Goal: Task Accomplishment & Management: Manage account settings

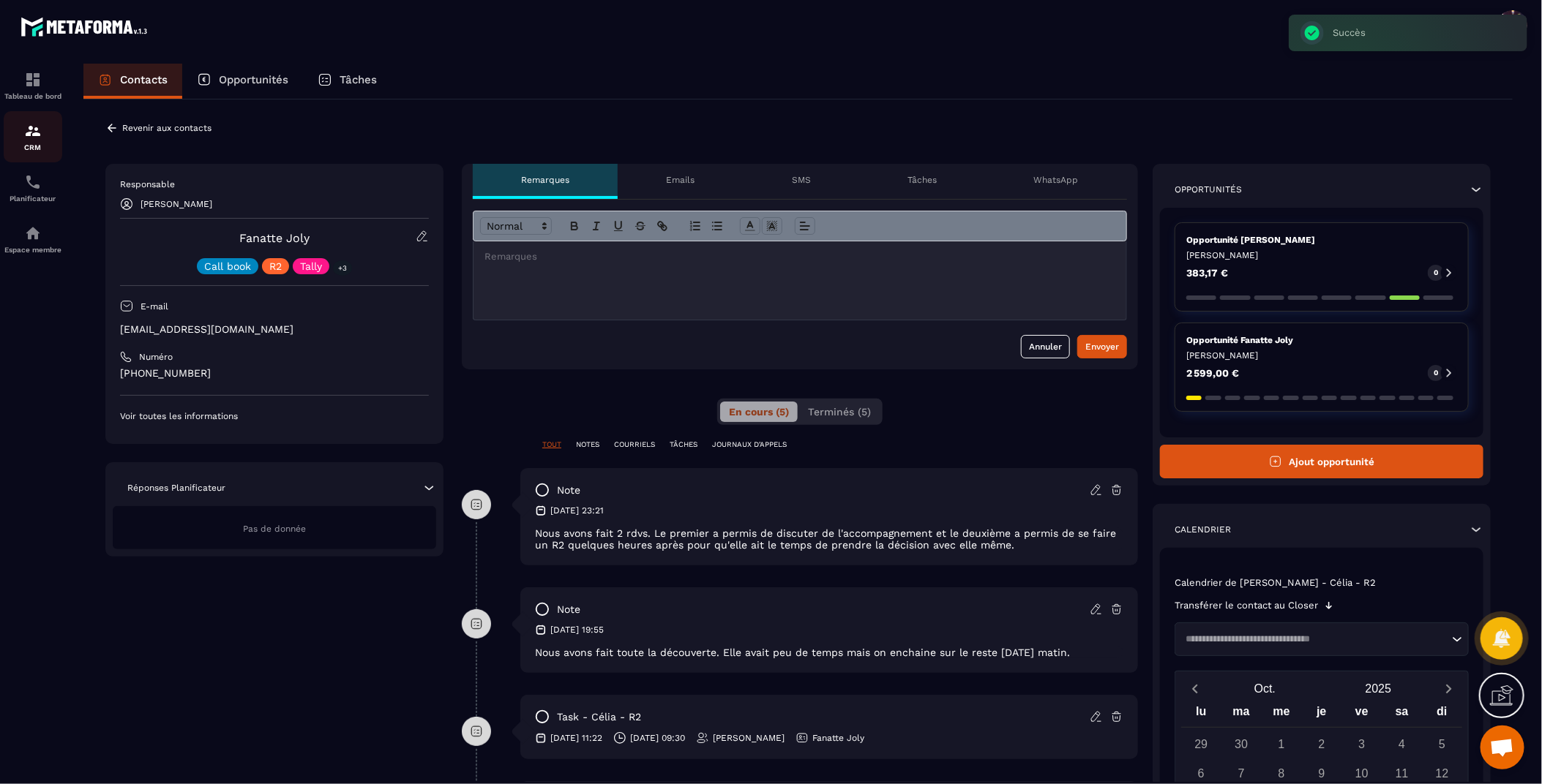
click at [36, 134] on img at bounding box center [33, 131] width 18 height 18
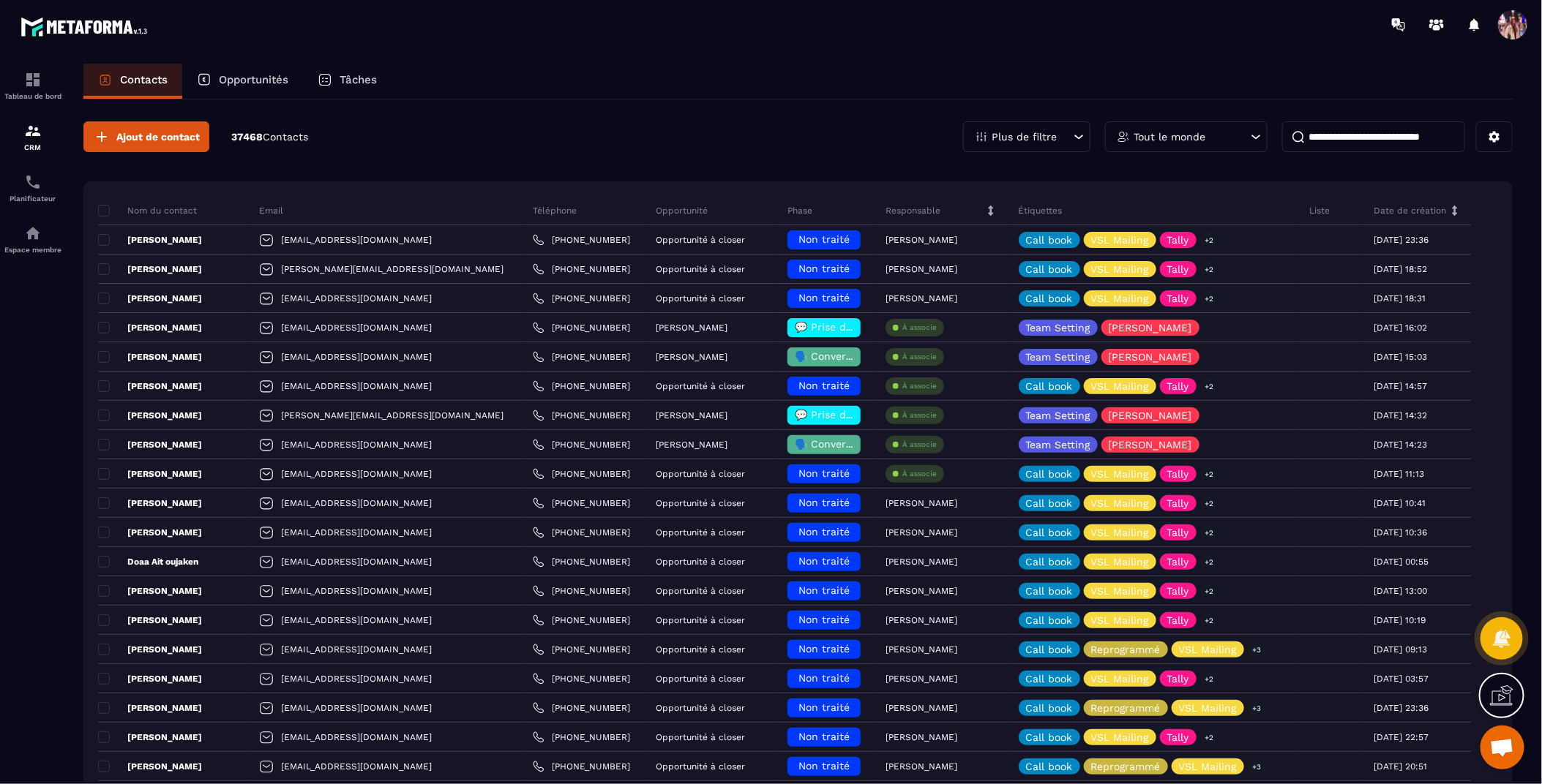
click at [247, 82] on p "Opportunités" at bounding box center [253, 80] width 69 height 13
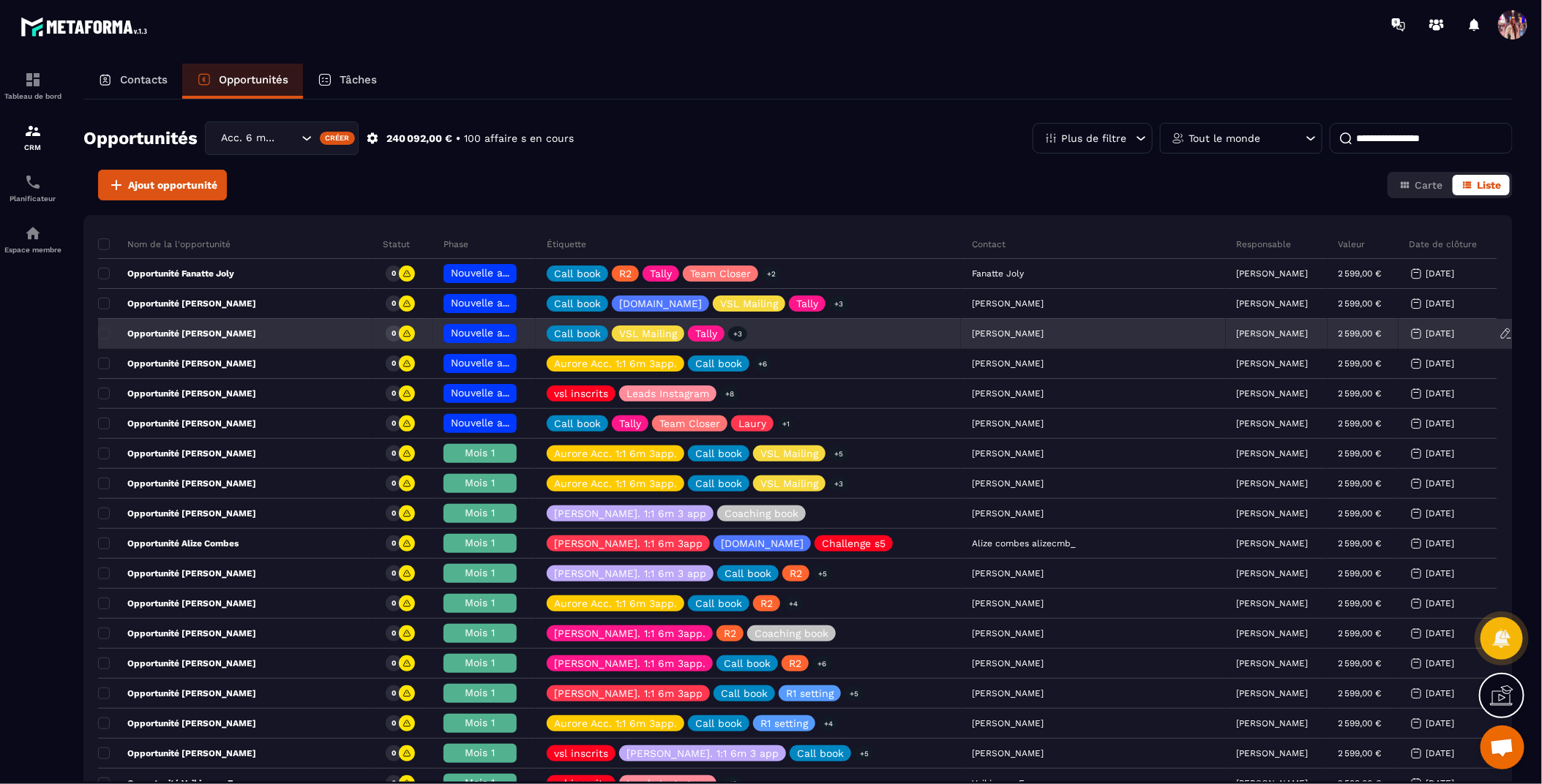
click at [1238, 326] on div "[PERSON_NAME]" at bounding box center [1276, 333] width 102 height 29
click at [1237, 332] on p "[PERSON_NAME]" at bounding box center [1272, 333] width 72 height 10
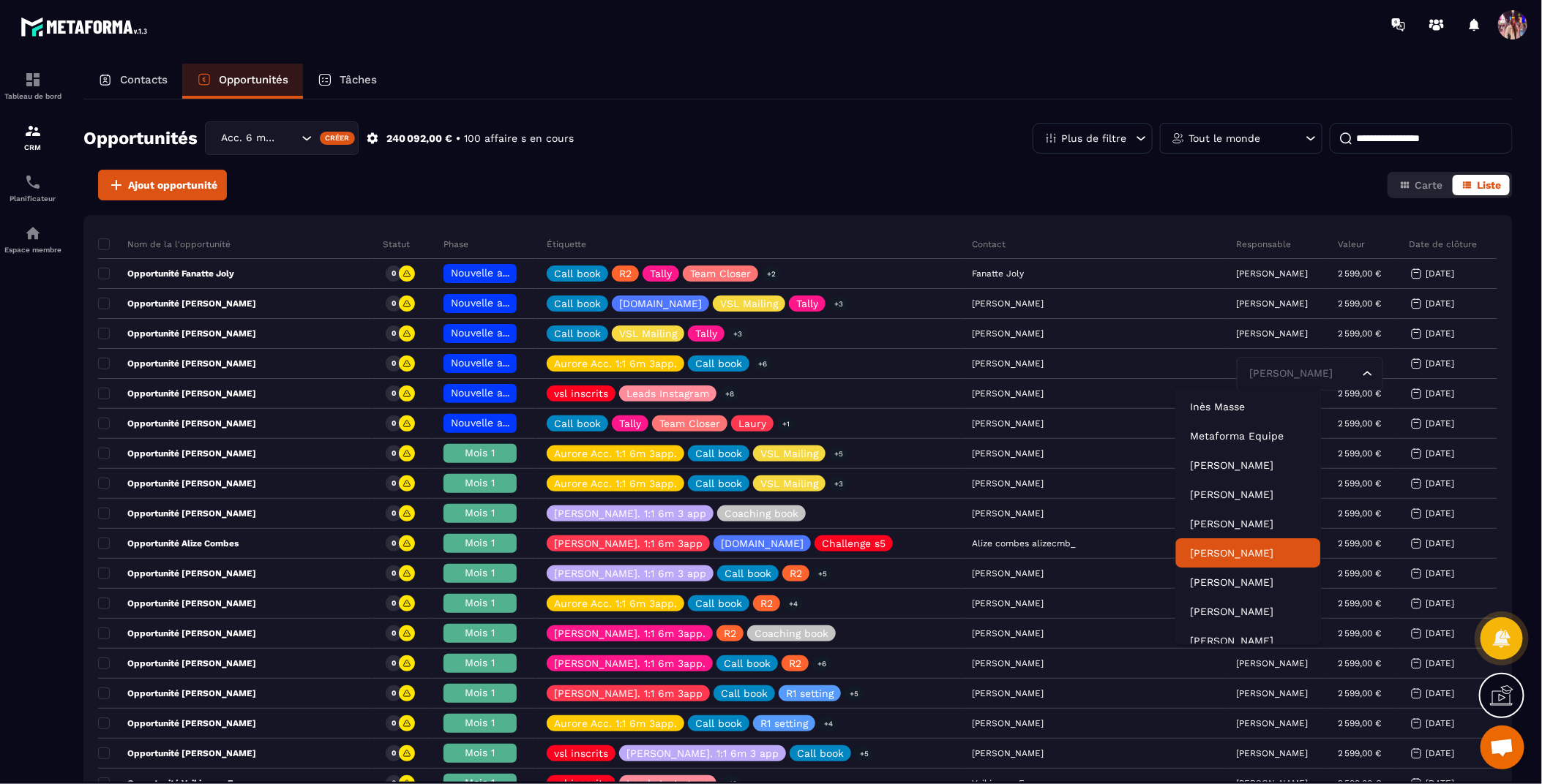
click at [1232, 553] on p "[PERSON_NAME]" at bounding box center [1248, 553] width 116 height 15
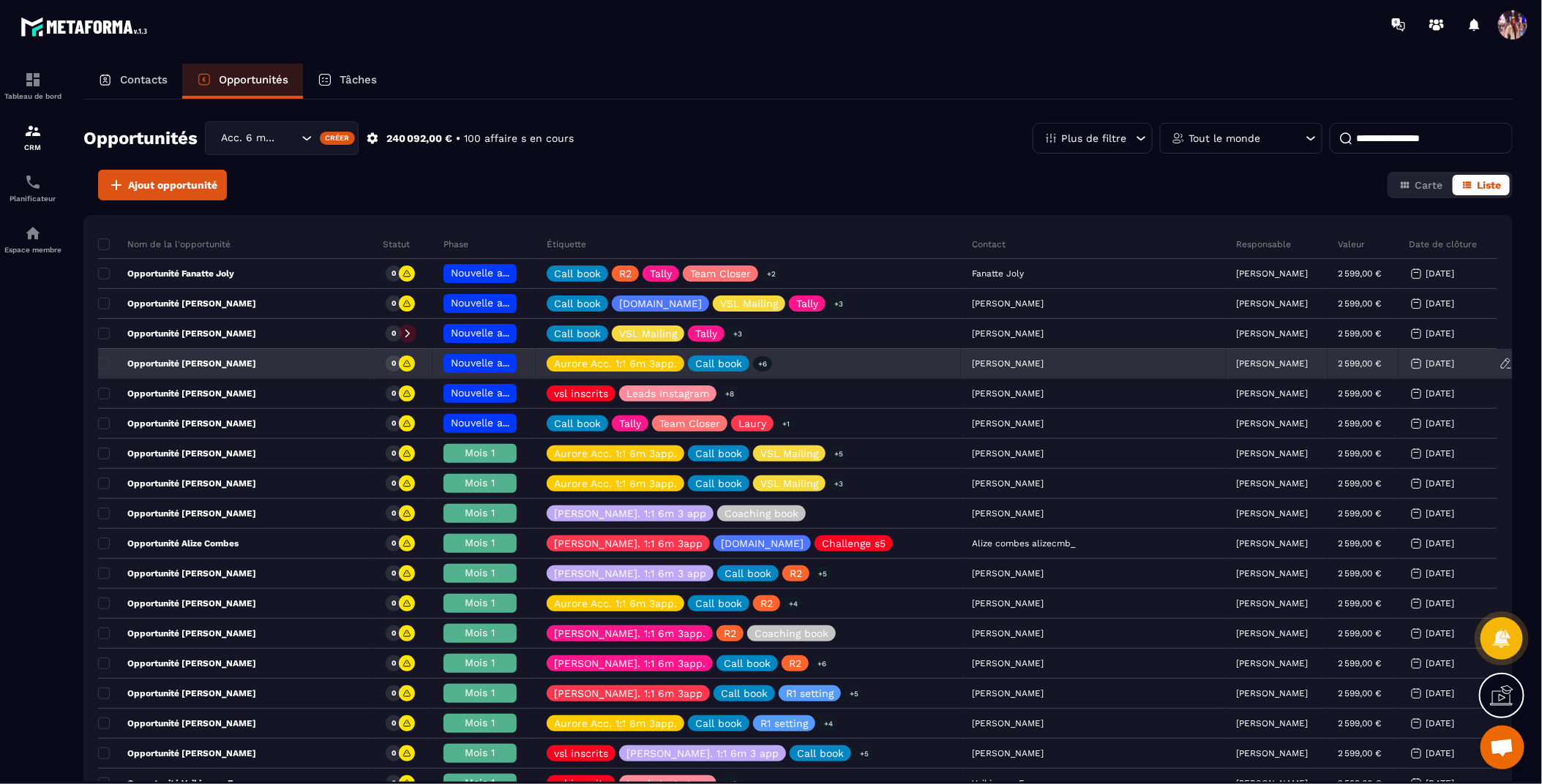
click at [1237, 365] on p "[PERSON_NAME]" at bounding box center [1272, 364] width 72 height 10
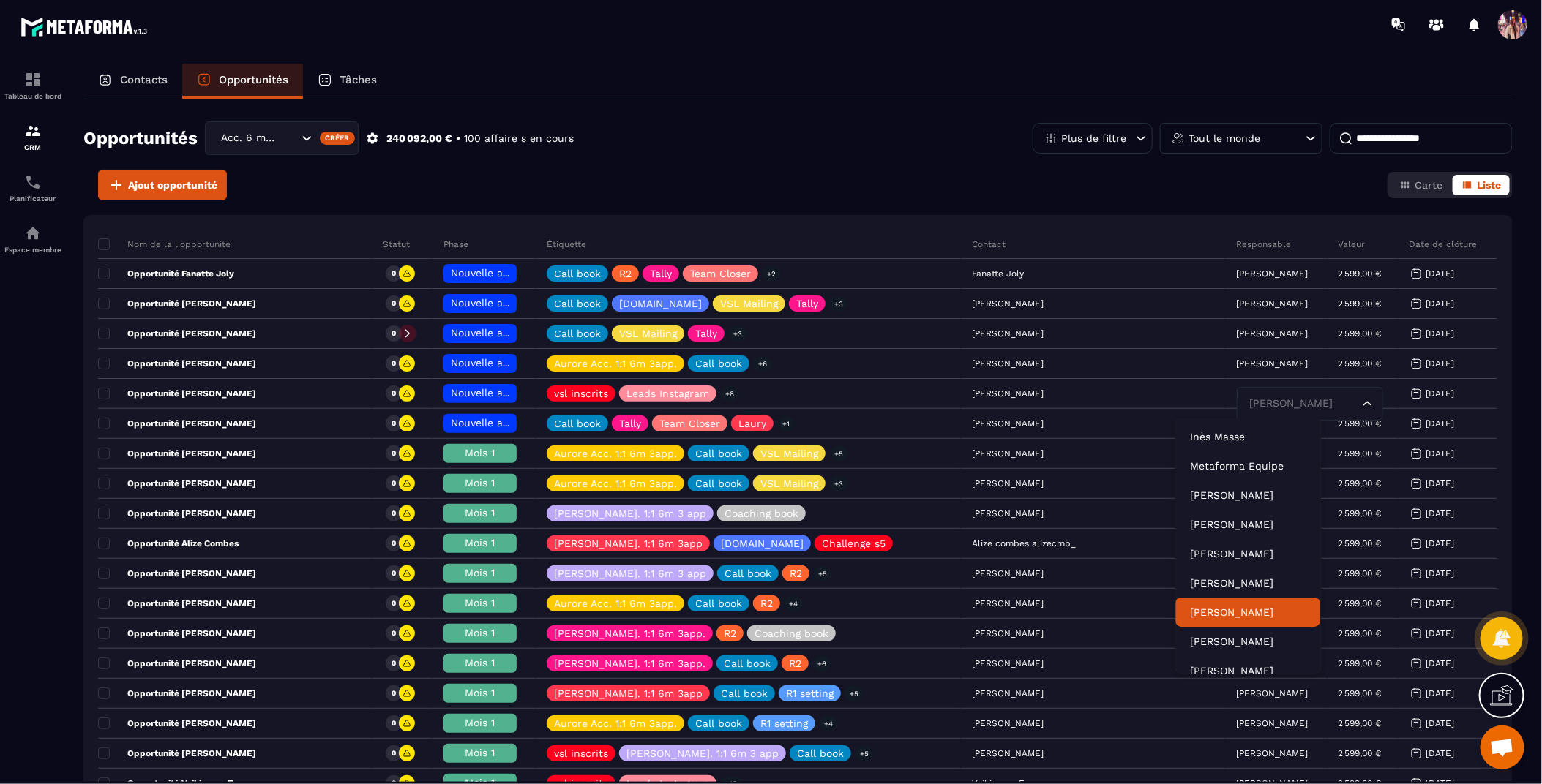
click at [1234, 613] on p "[PERSON_NAME]" at bounding box center [1248, 612] width 116 height 15
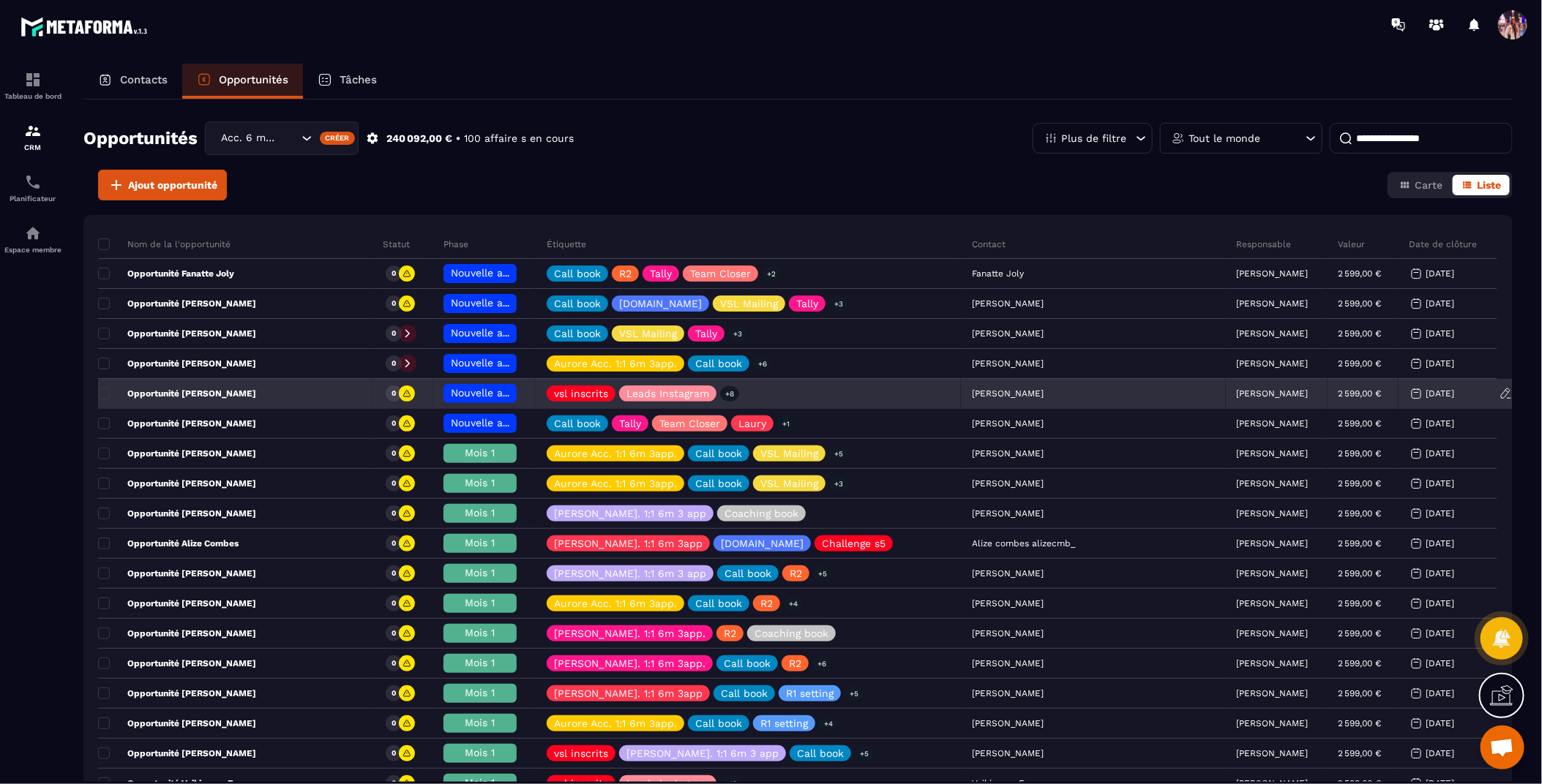
click at [1237, 396] on p "[PERSON_NAME]" at bounding box center [1272, 394] width 72 height 10
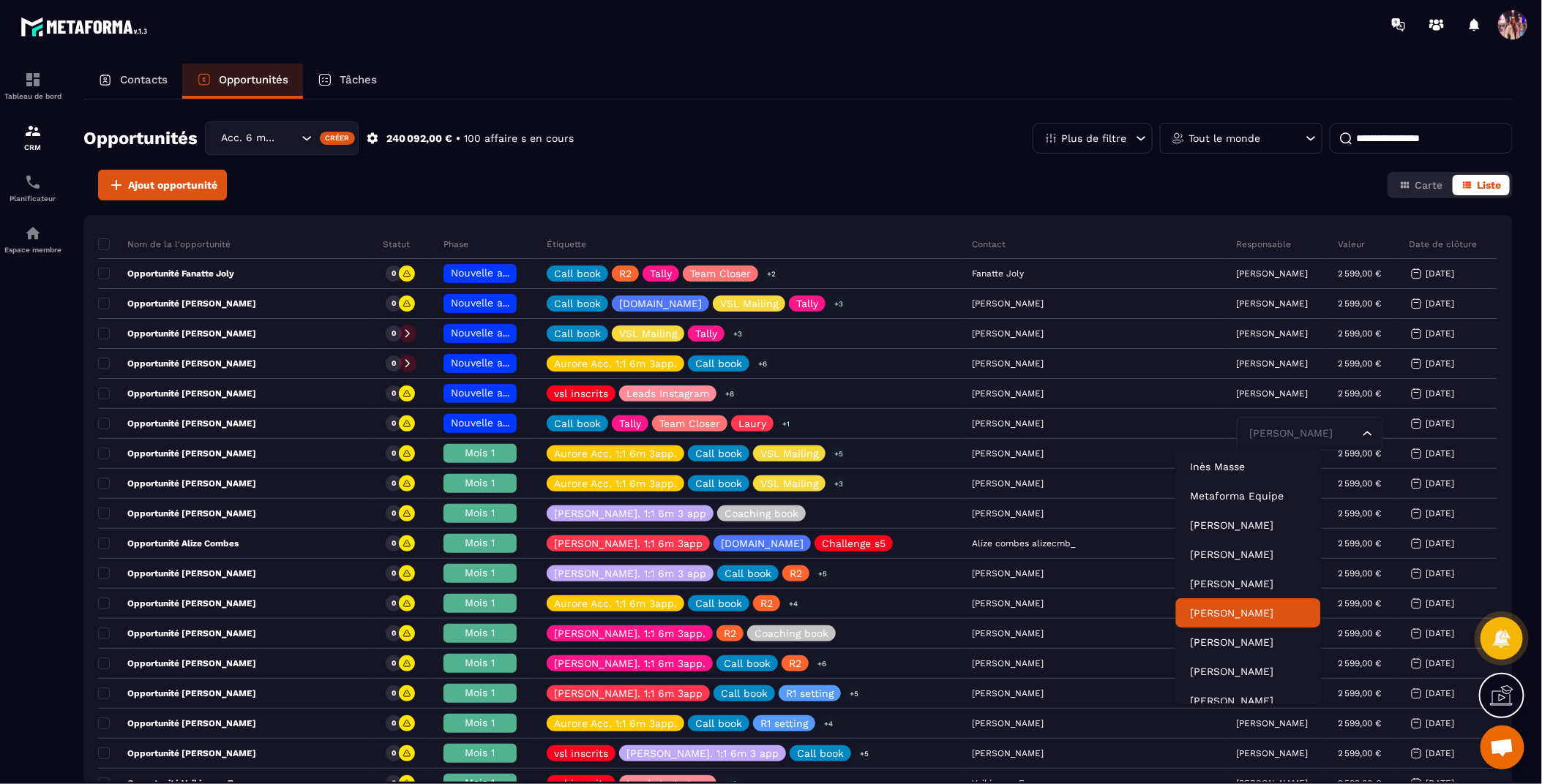
click at [1227, 614] on p "[PERSON_NAME]" at bounding box center [1248, 612] width 116 height 15
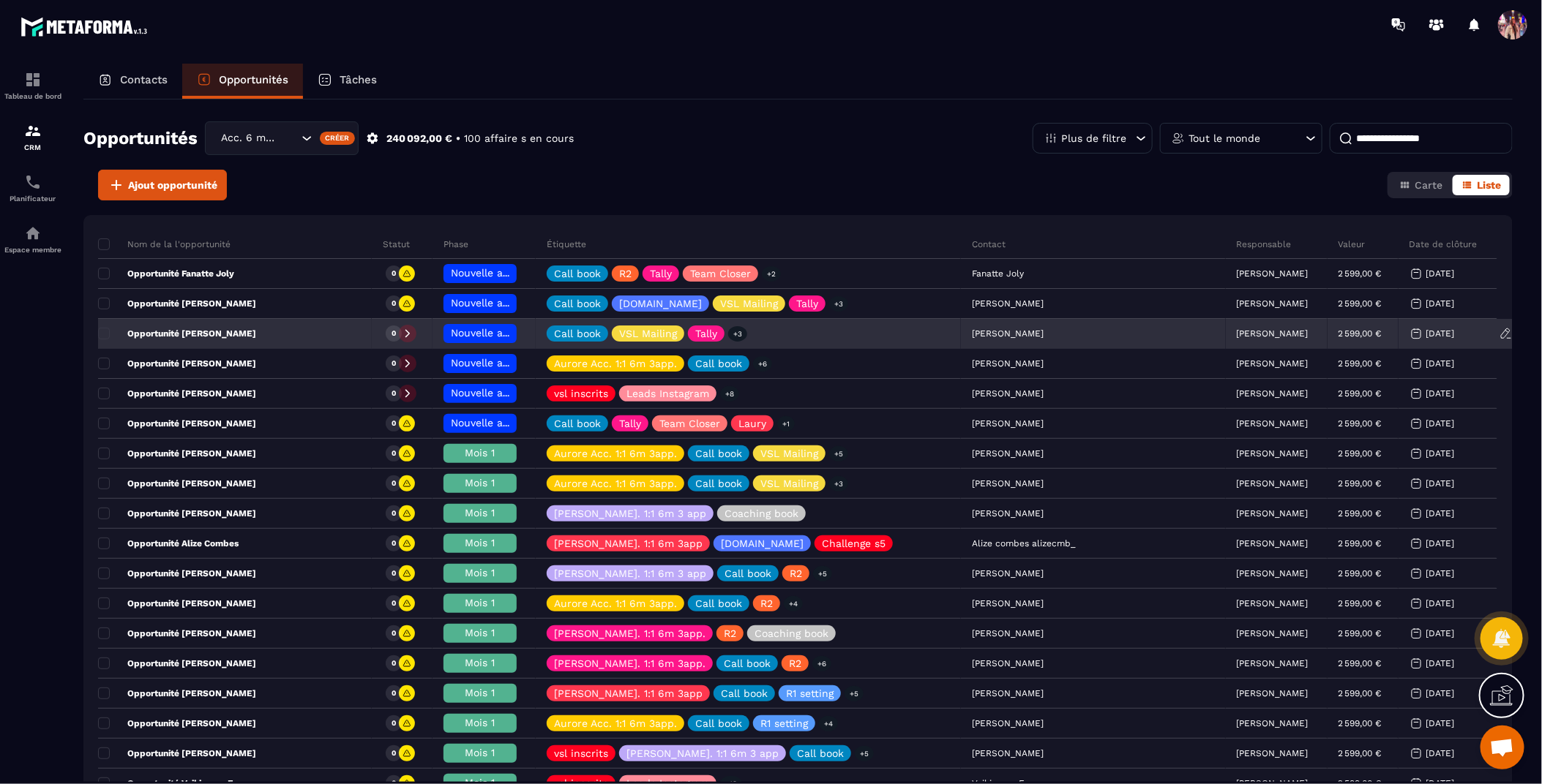
click at [1237, 333] on p "[PERSON_NAME]" at bounding box center [1272, 333] width 72 height 10
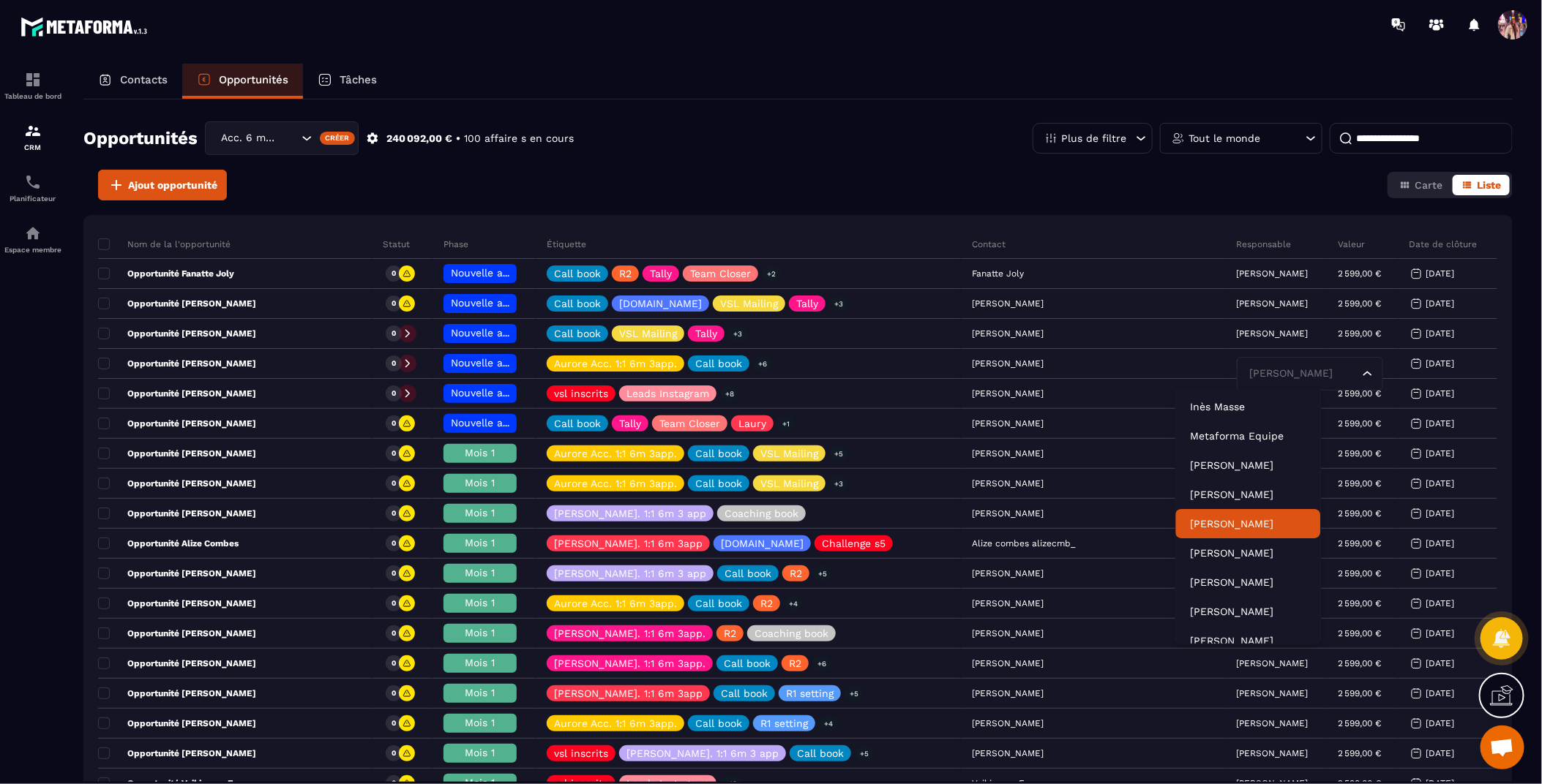
click at [1247, 531] on li "[PERSON_NAME]" at bounding box center [1248, 523] width 145 height 29
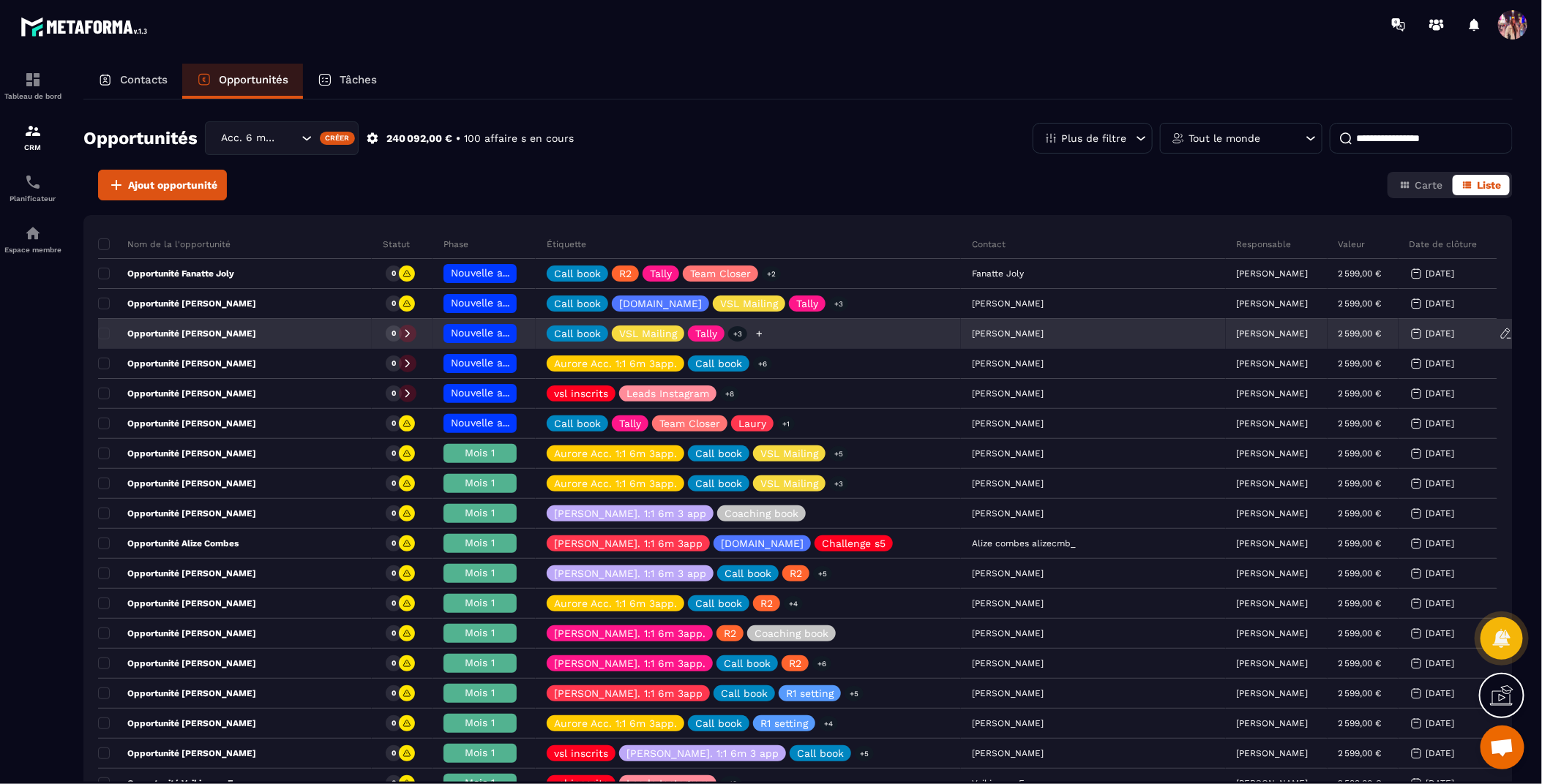
click at [762, 333] on icon at bounding box center [759, 333] width 6 height 6
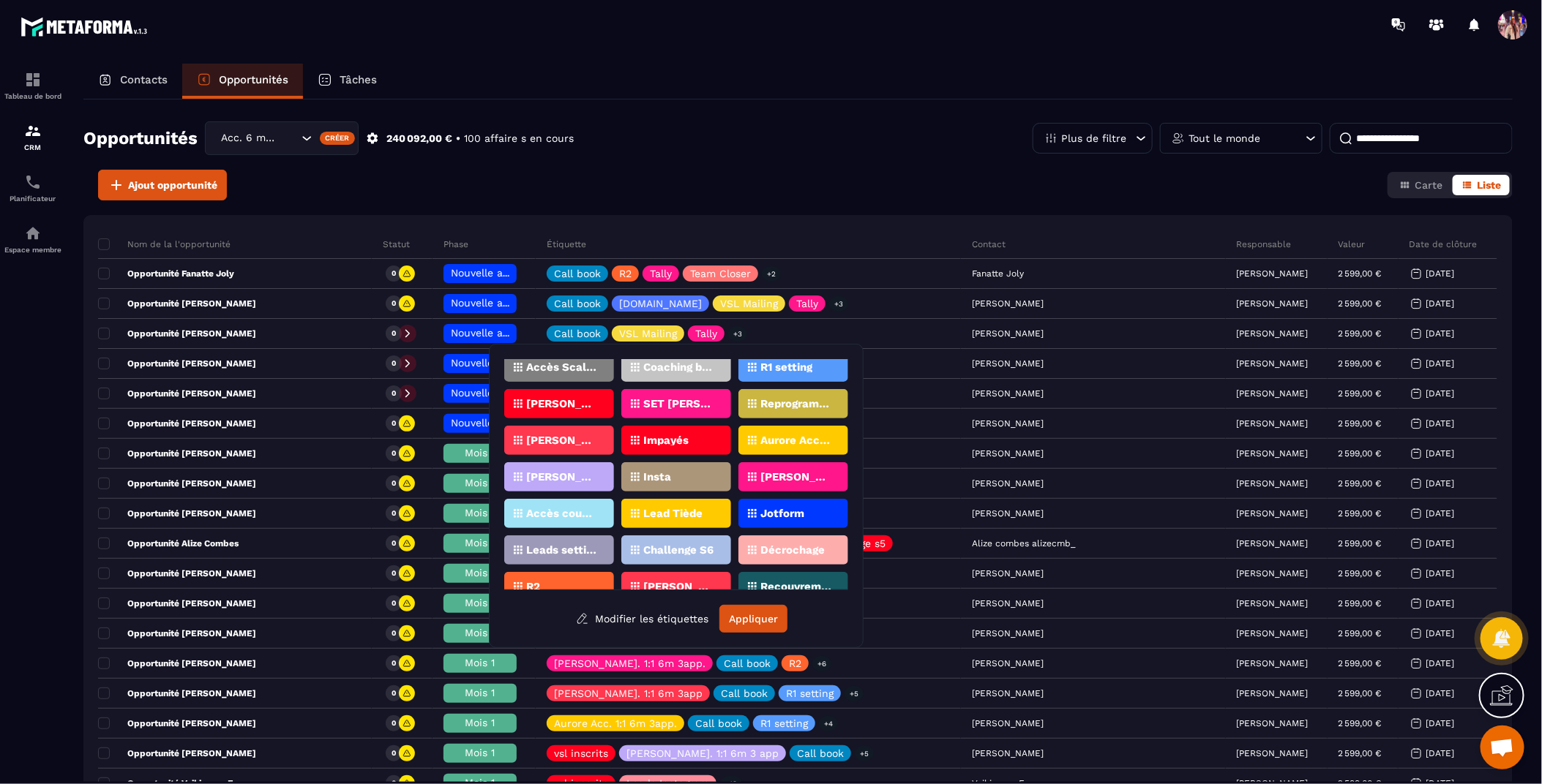
scroll to position [198, 0]
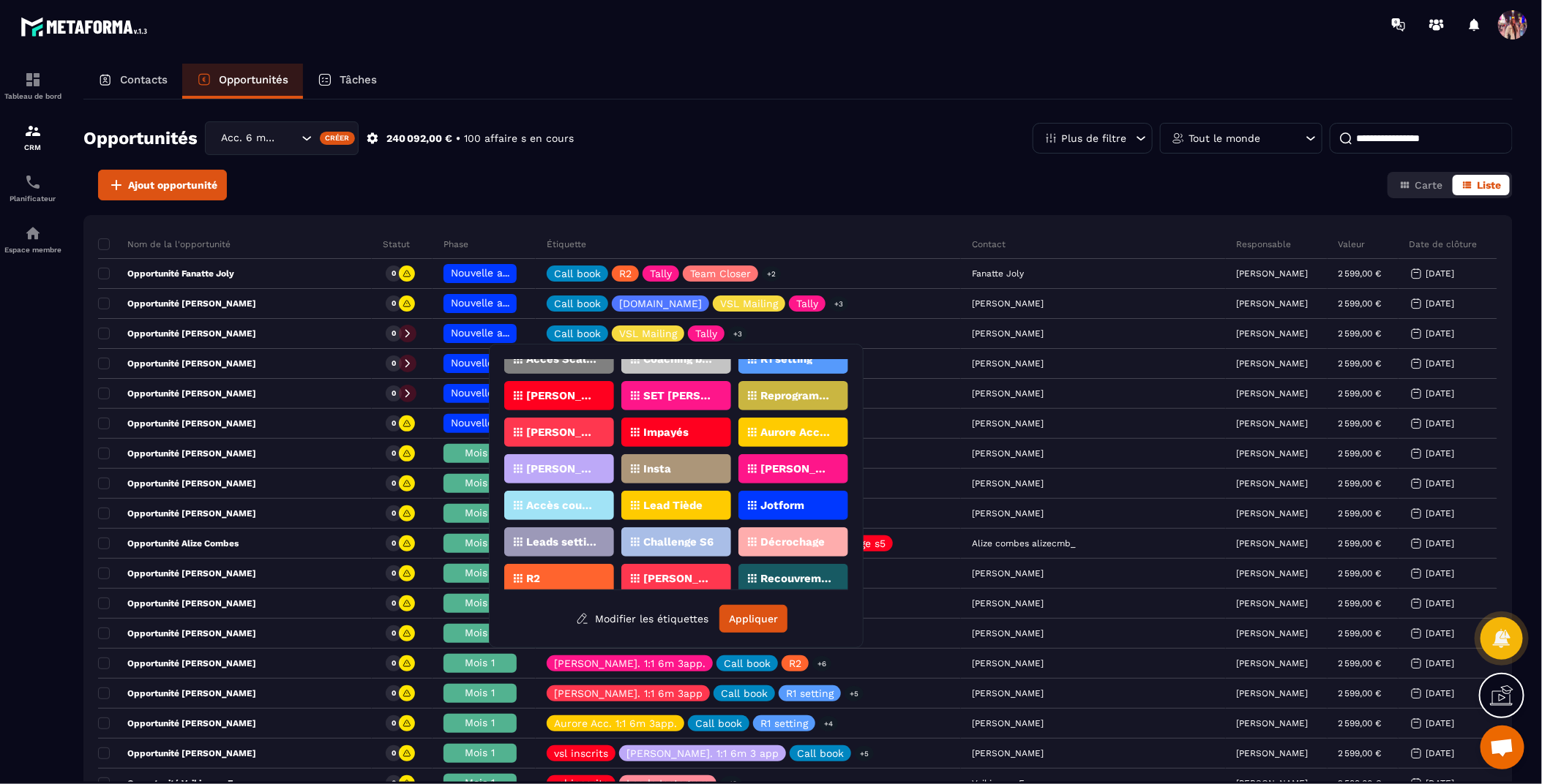
click at [560, 439] on div "[PERSON_NAME]. 1:1 6m 3app" at bounding box center [558, 431] width 109 height 29
click at [756, 619] on button "Appliquer" at bounding box center [753, 619] width 68 height 28
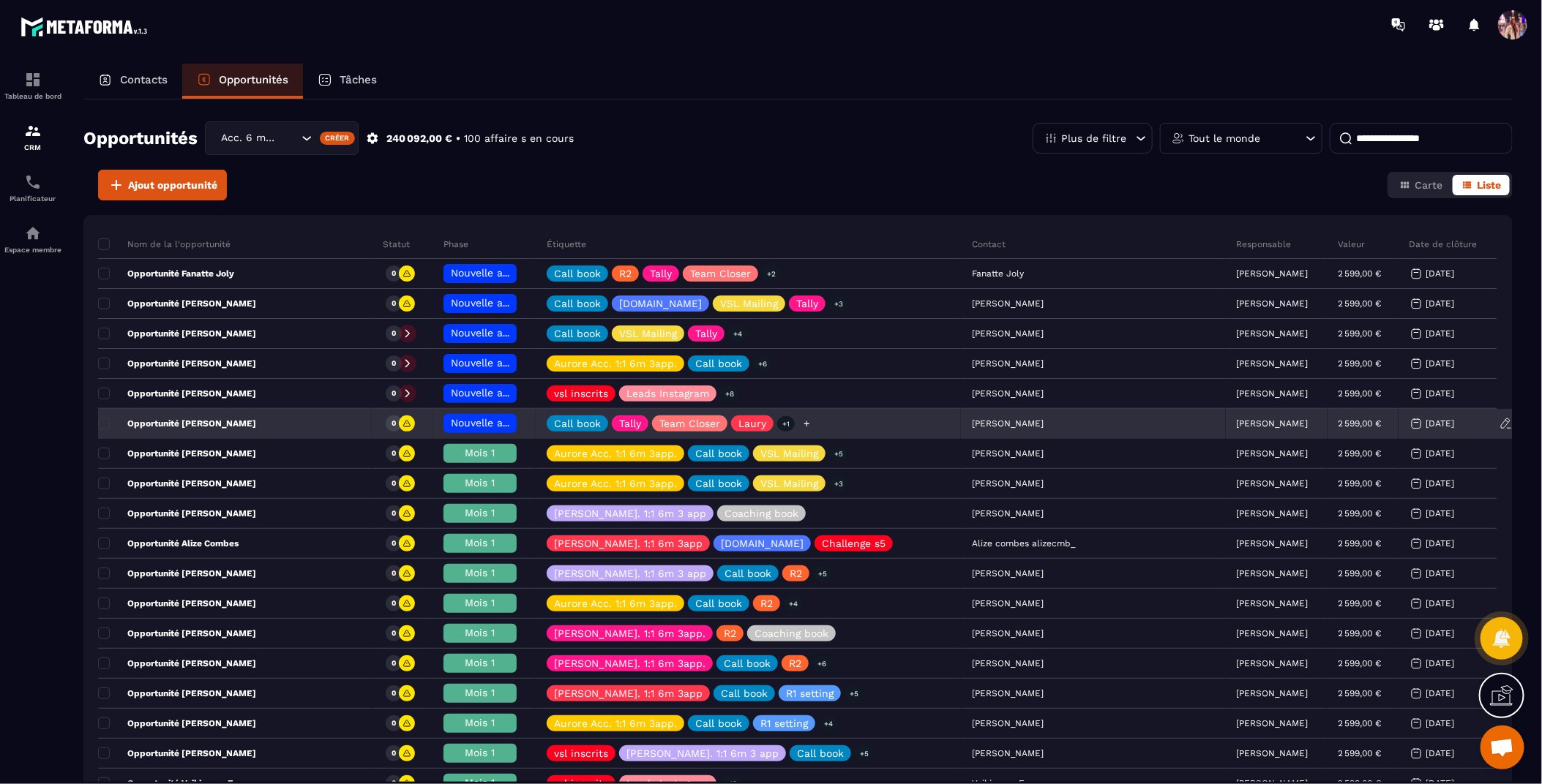
click at [811, 425] on icon at bounding box center [806, 424] width 10 height 10
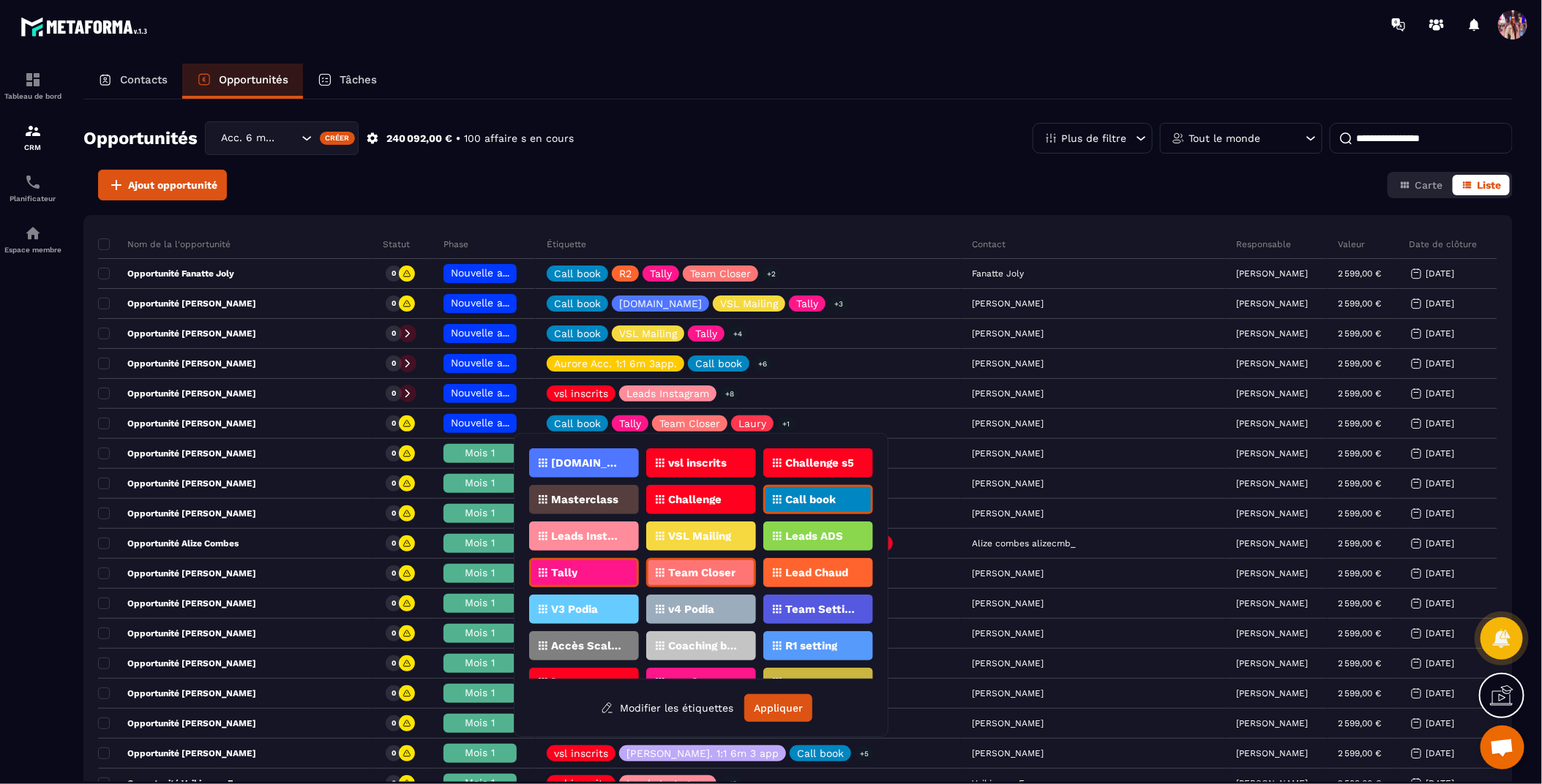
click at [608, 150] on div "Opportunités Acc. 6 mois - 3 appels Créer 240 092,00 € • 100 affaire s en cours…" at bounding box center [797, 145] width 1429 height 48
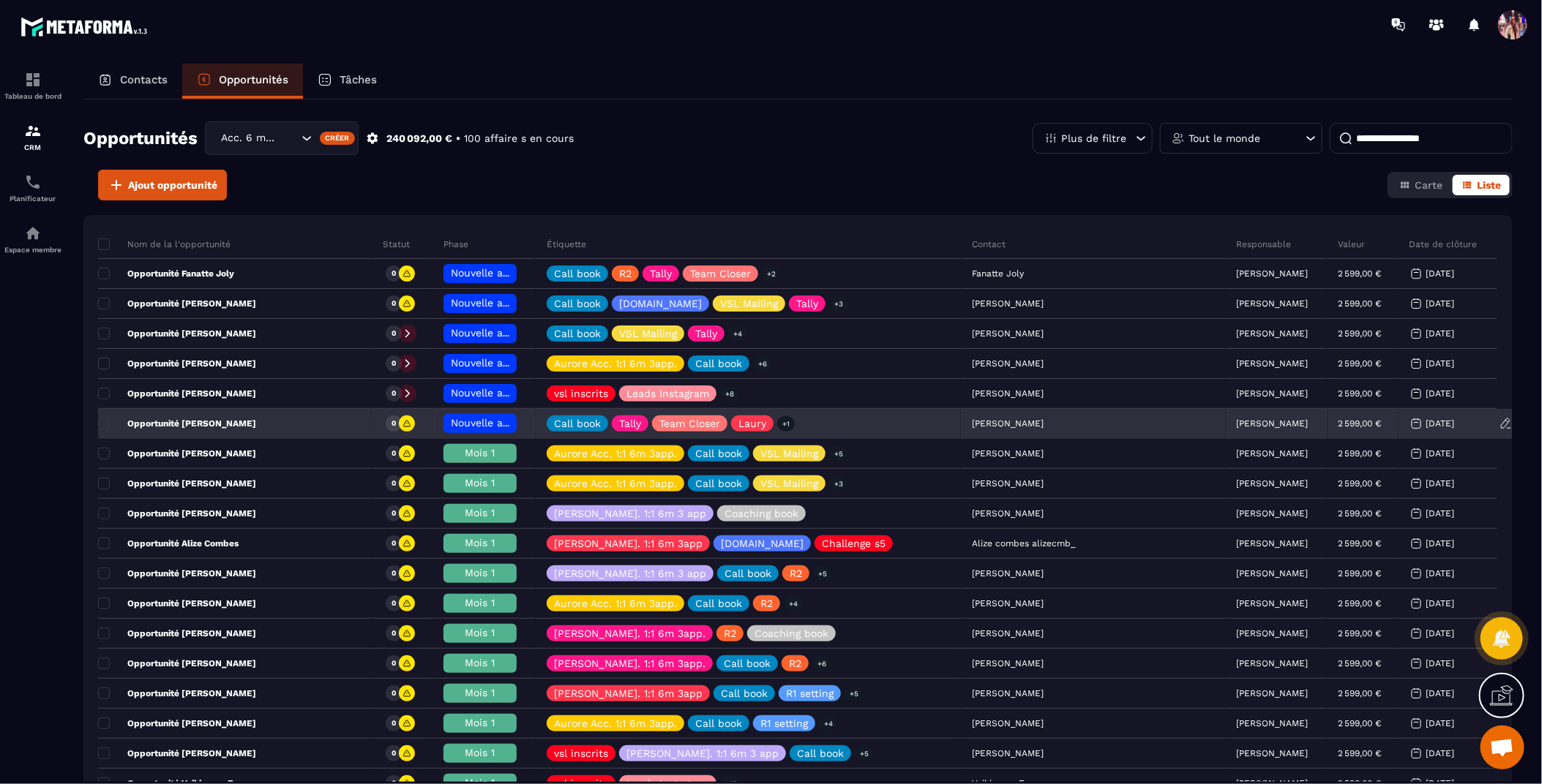
click at [1237, 418] on p "[PERSON_NAME]" at bounding box center [1272, 424] width 72 height 10
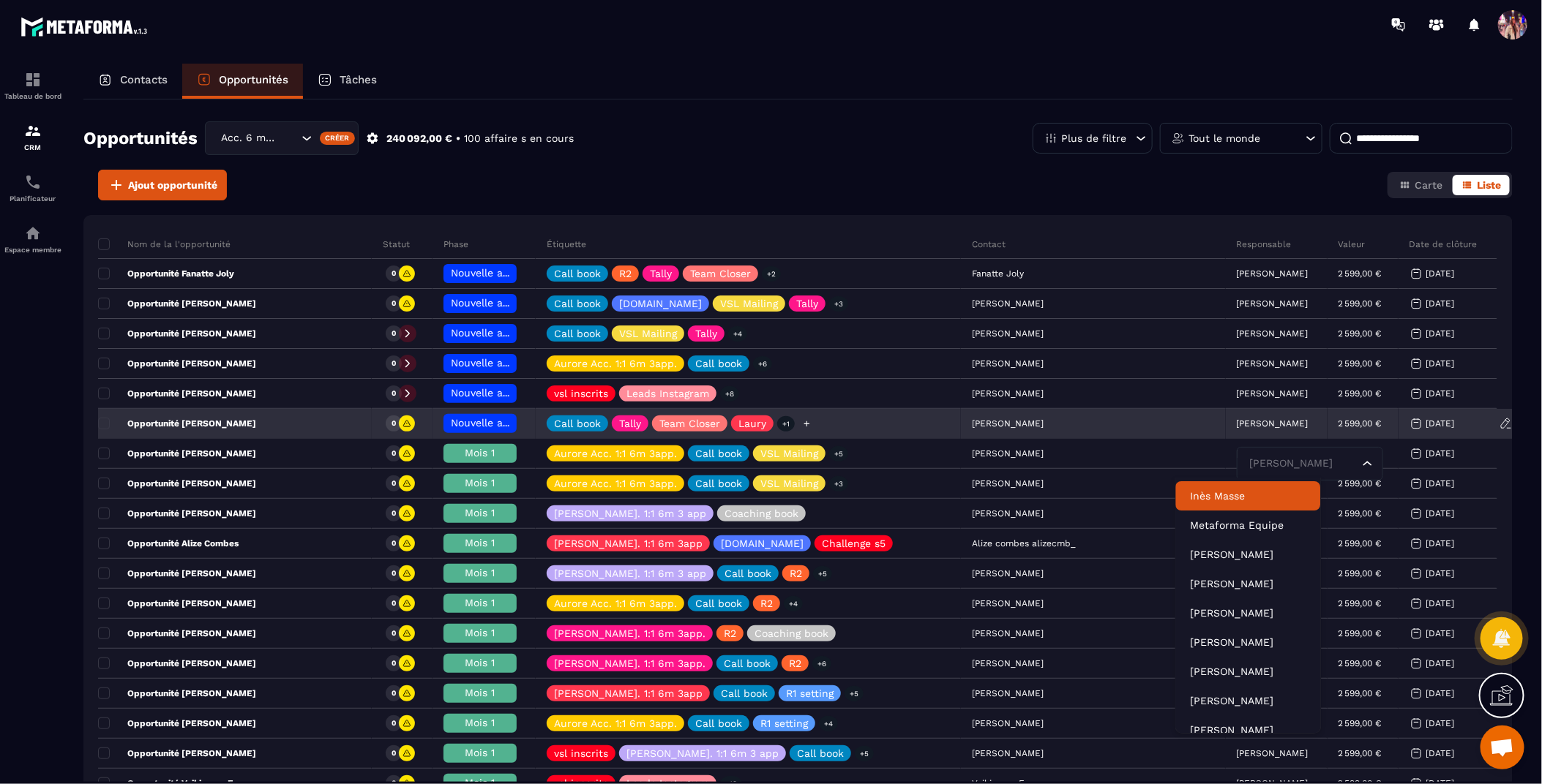
click at [811, 422] on icon at bounding box center [806, 424] width 10 height 10
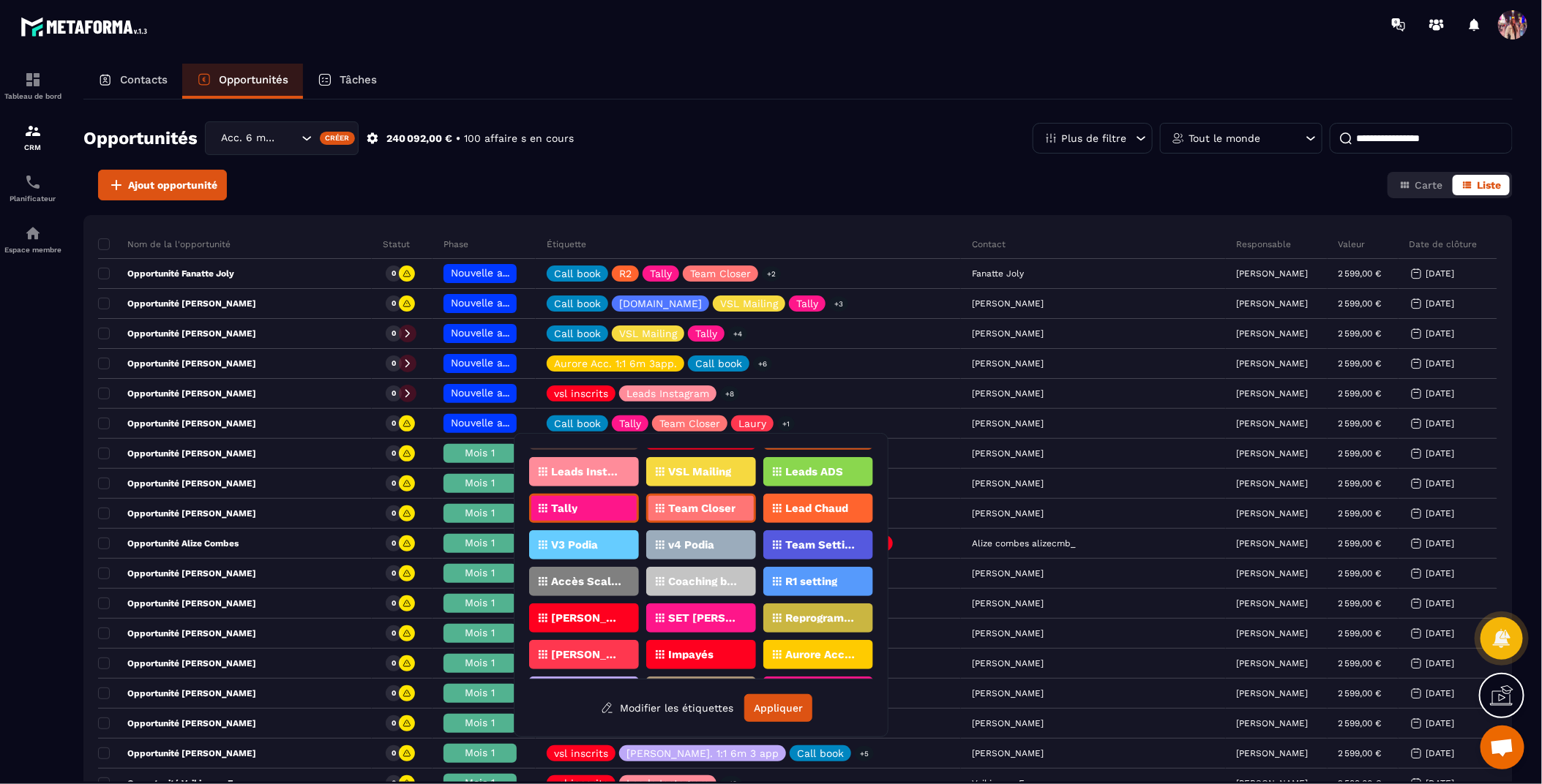
scroll to position [71, 0]
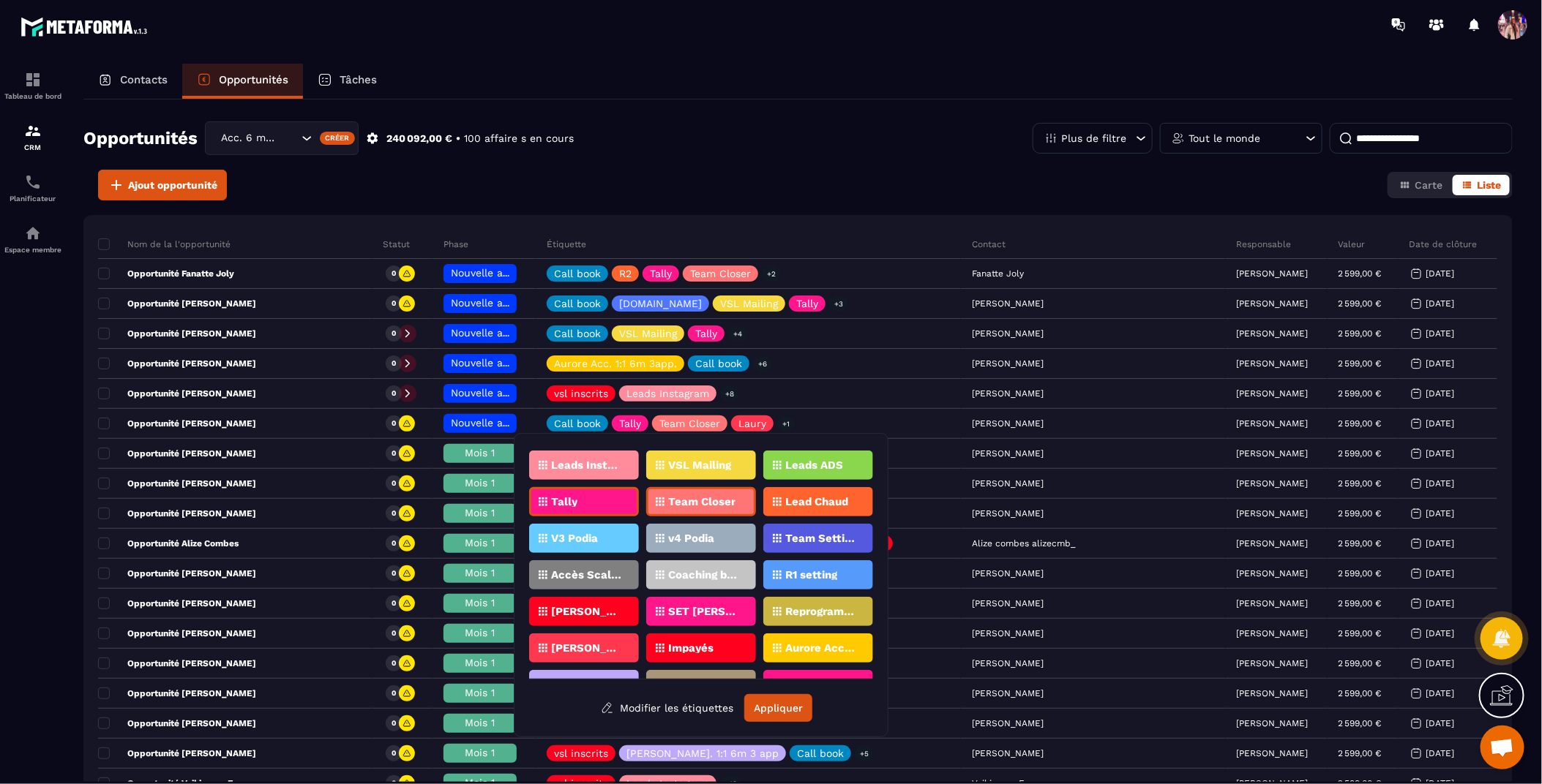
click at [566, 649] on p "[PERSON_NAME]. 1:1 6m 3app" at bounding box center [586, 648] width 71 height 10
click at [766, 709] on button "Appliquer" at bounding box center [778, 708] width 68 height 28
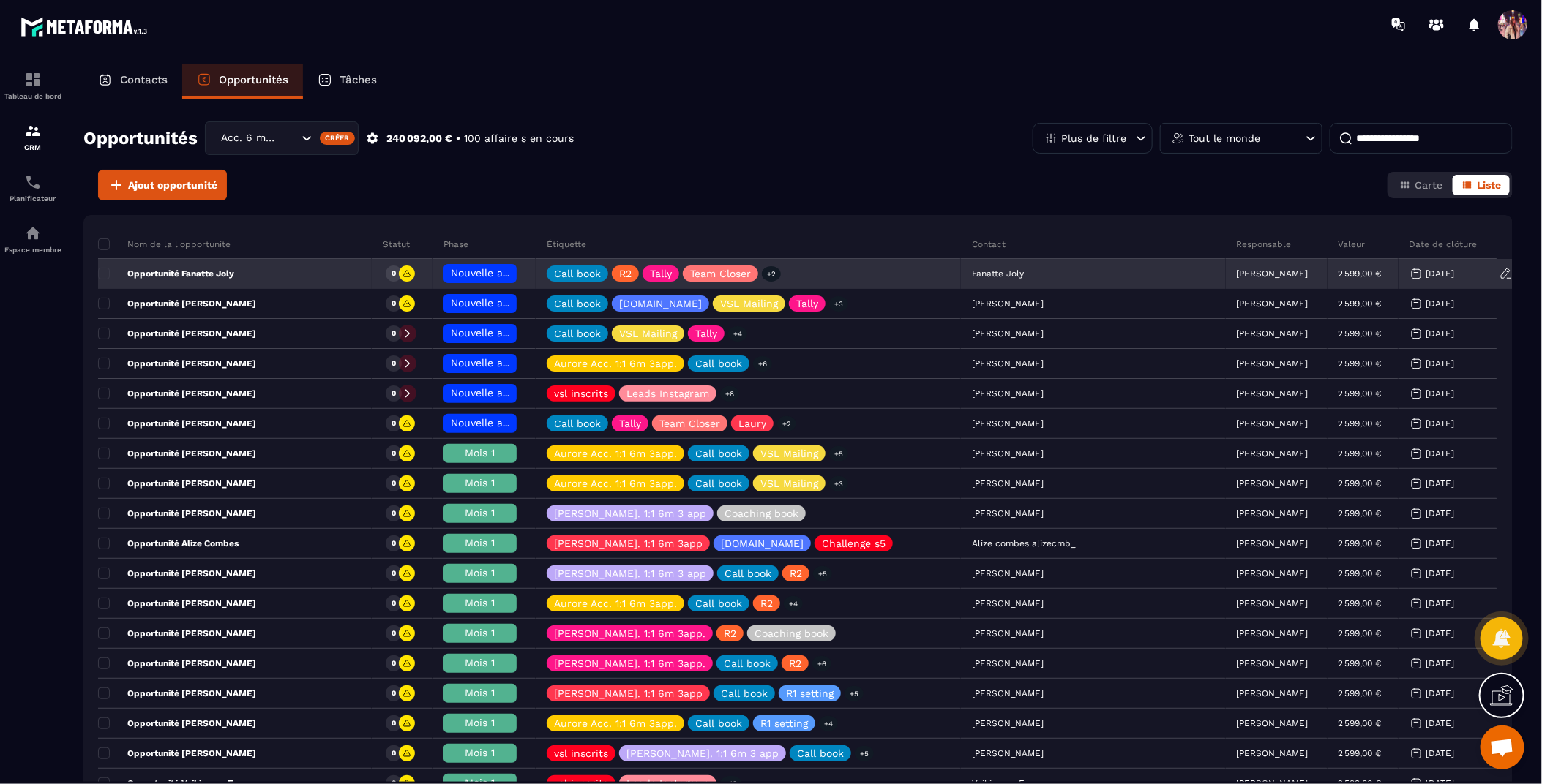
click at [1237, 276] on p "[PERSON_NAME]" at bounding box center [1272, 274] width 72 height 10
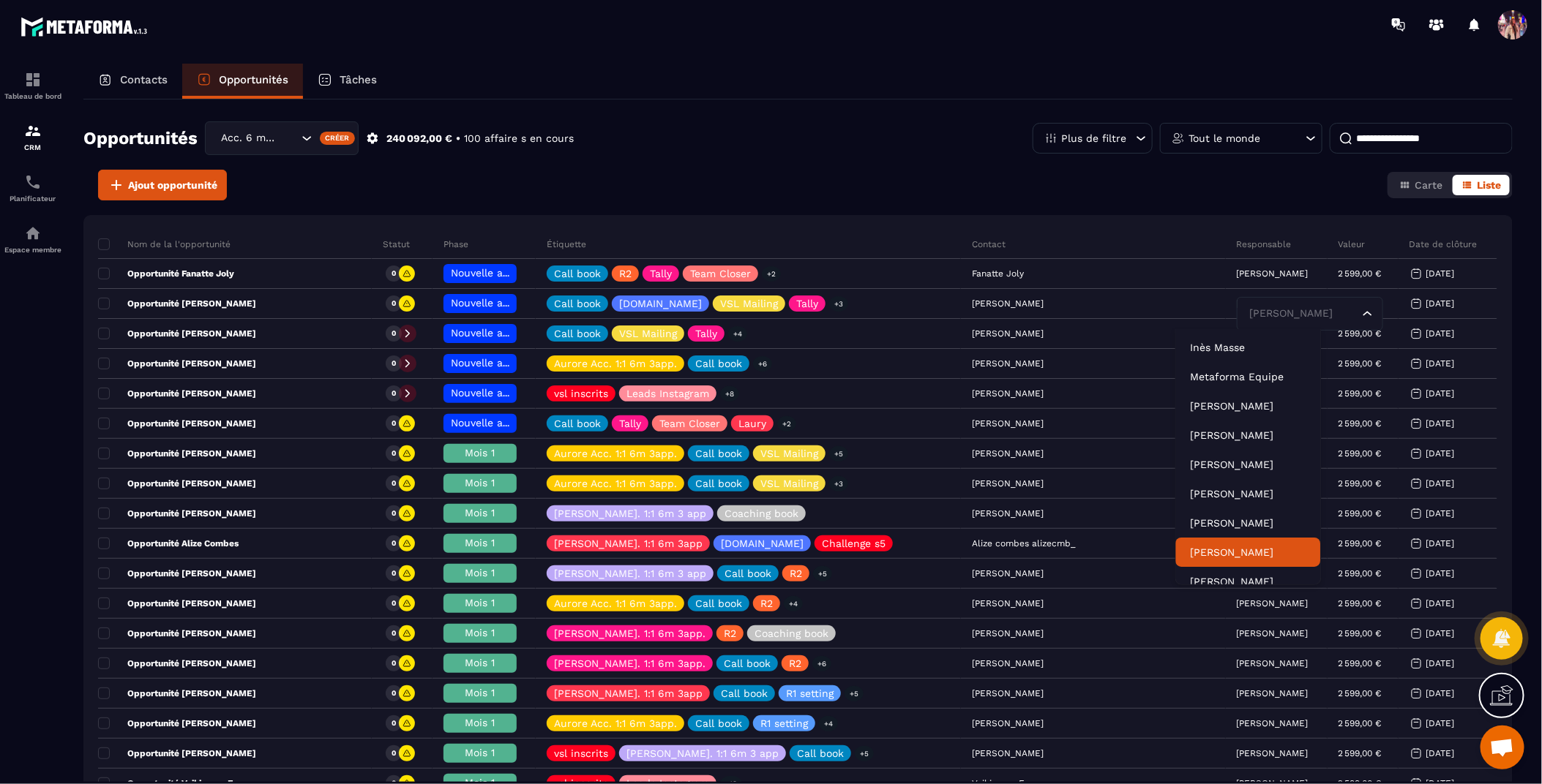
click at [1254, 554] on p "[PERSON_NAME]" at bounding box center [1248, 552] width 116 height 15
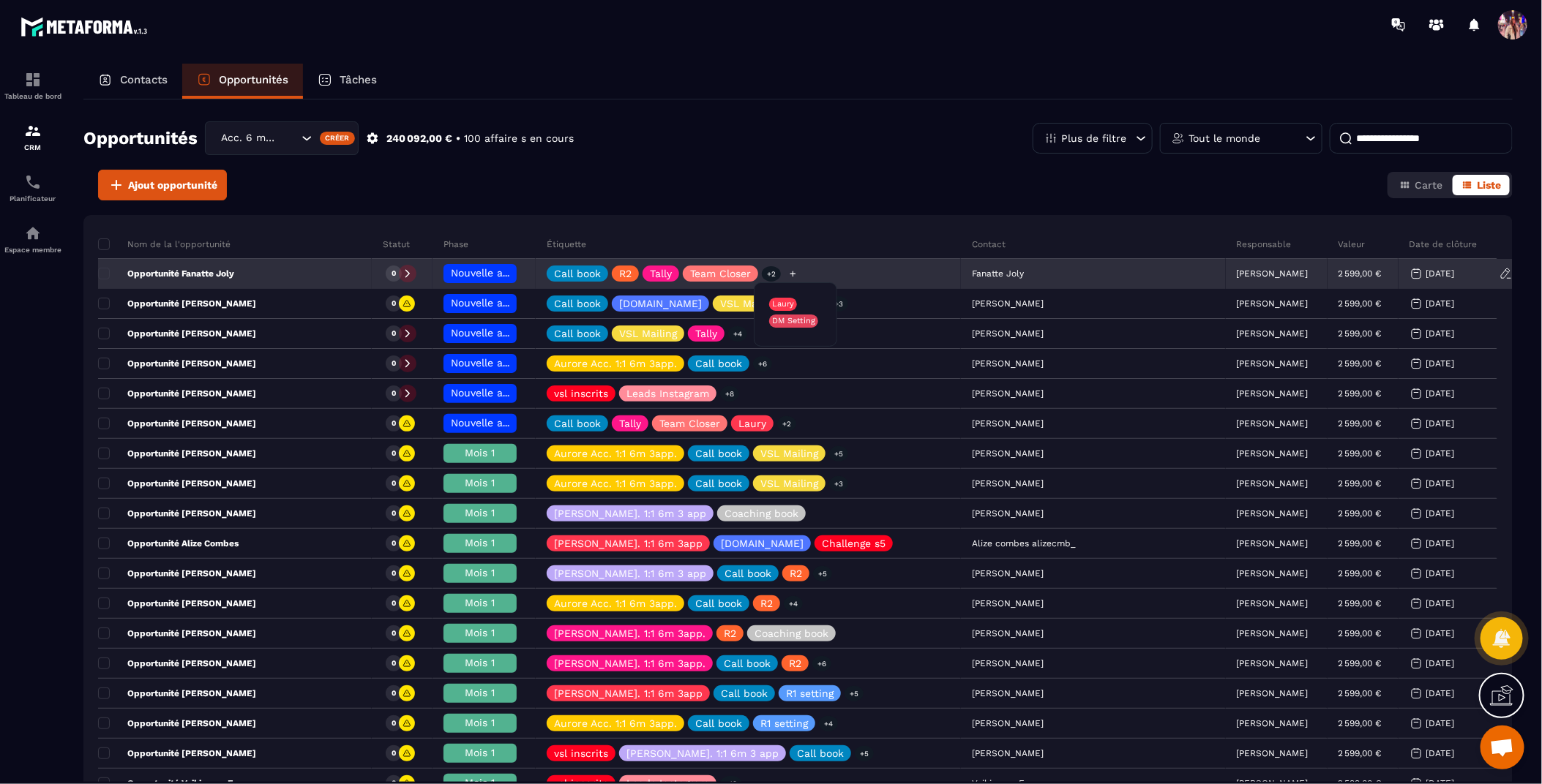
click at [797, 276] on icon at bounding box center [792, 274] width 10 height 10
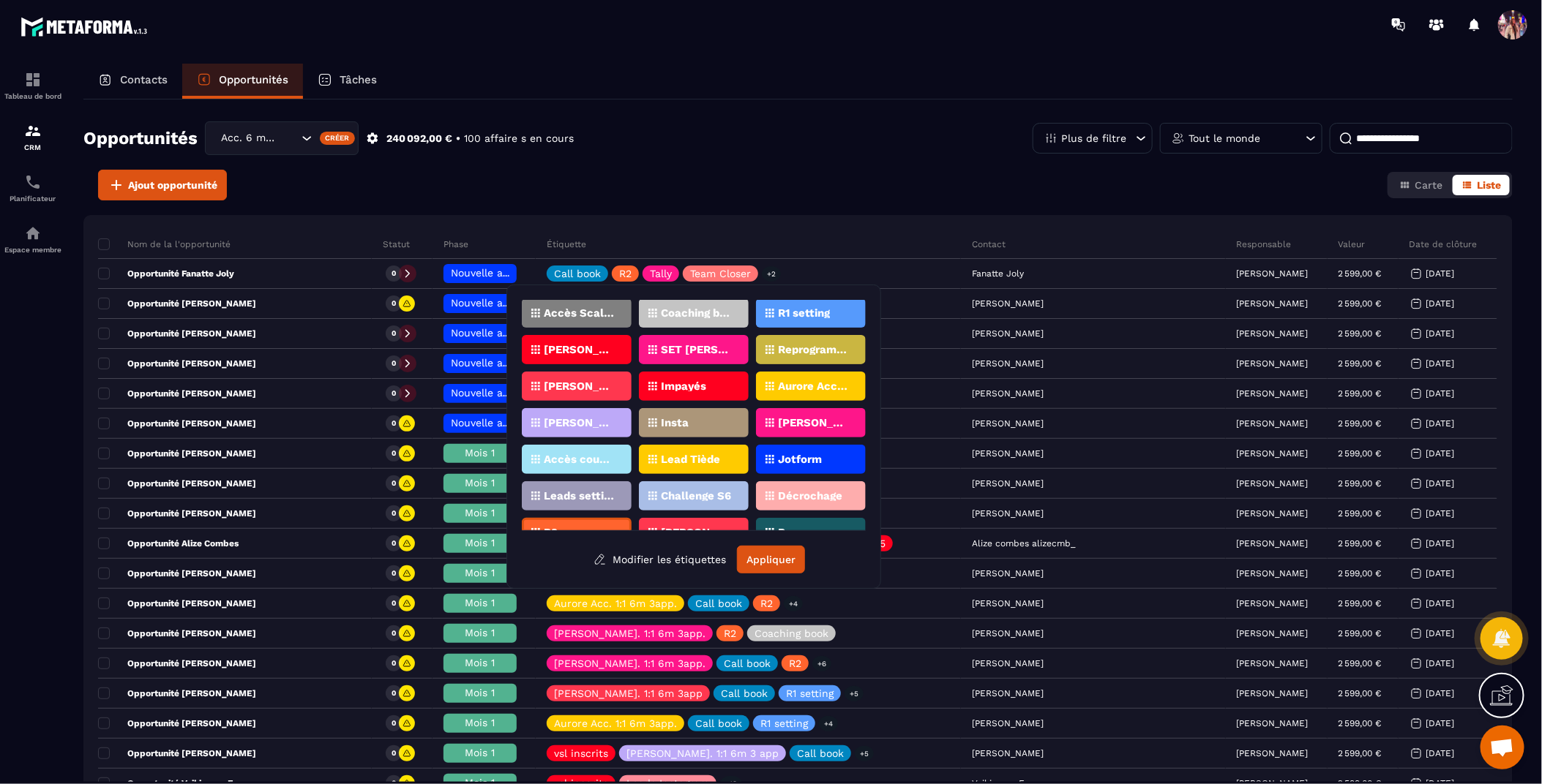
scroll to position [183, 0]
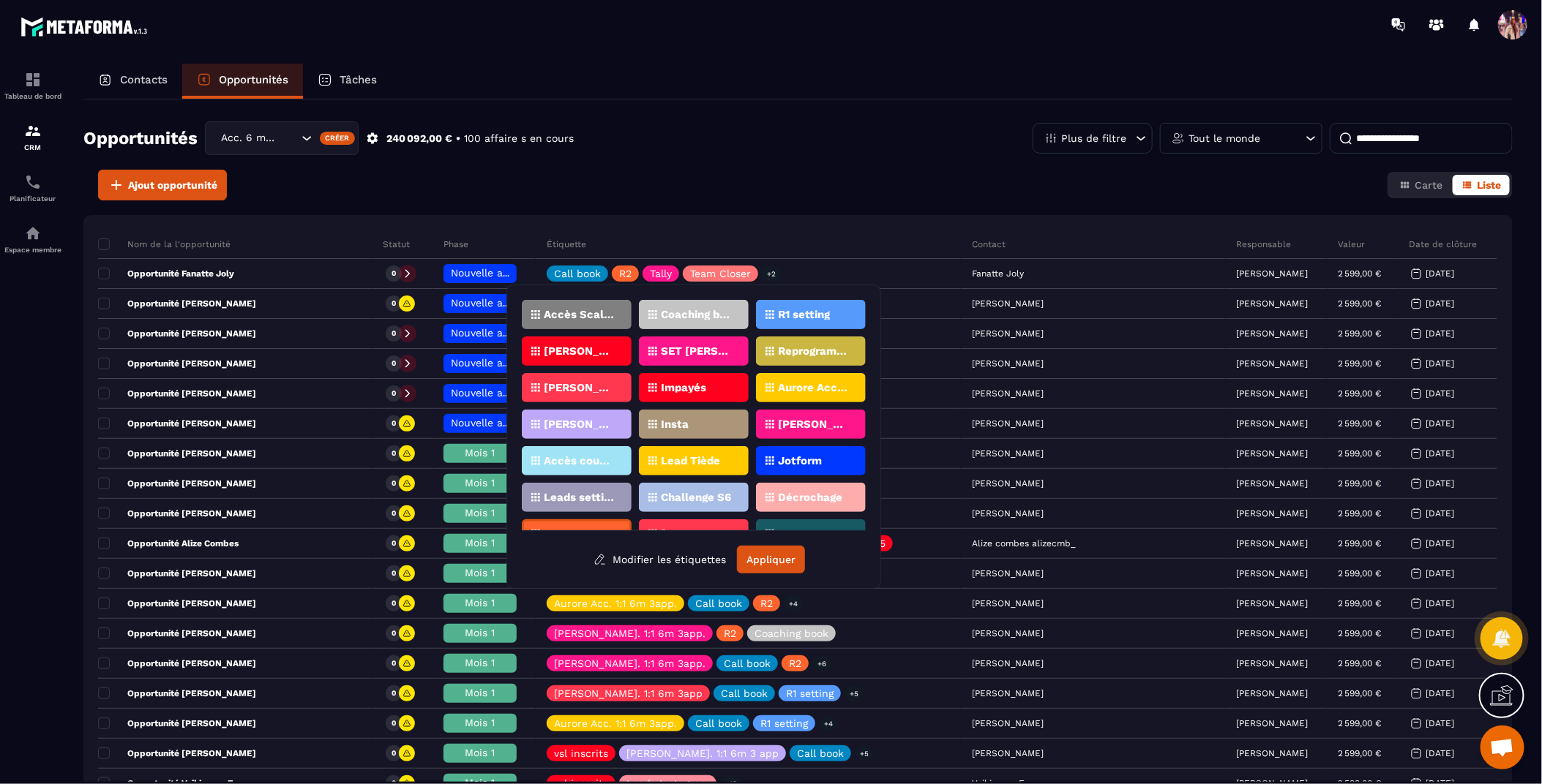
click at [828, 426] on p "[PERSON_NAME]. 1:1 6m 3app." at bounding box center [813, 424] width 71 height 10
click at [781, 562] on button "Appliquer" at bounding box center [771, 560] width 68 height 28
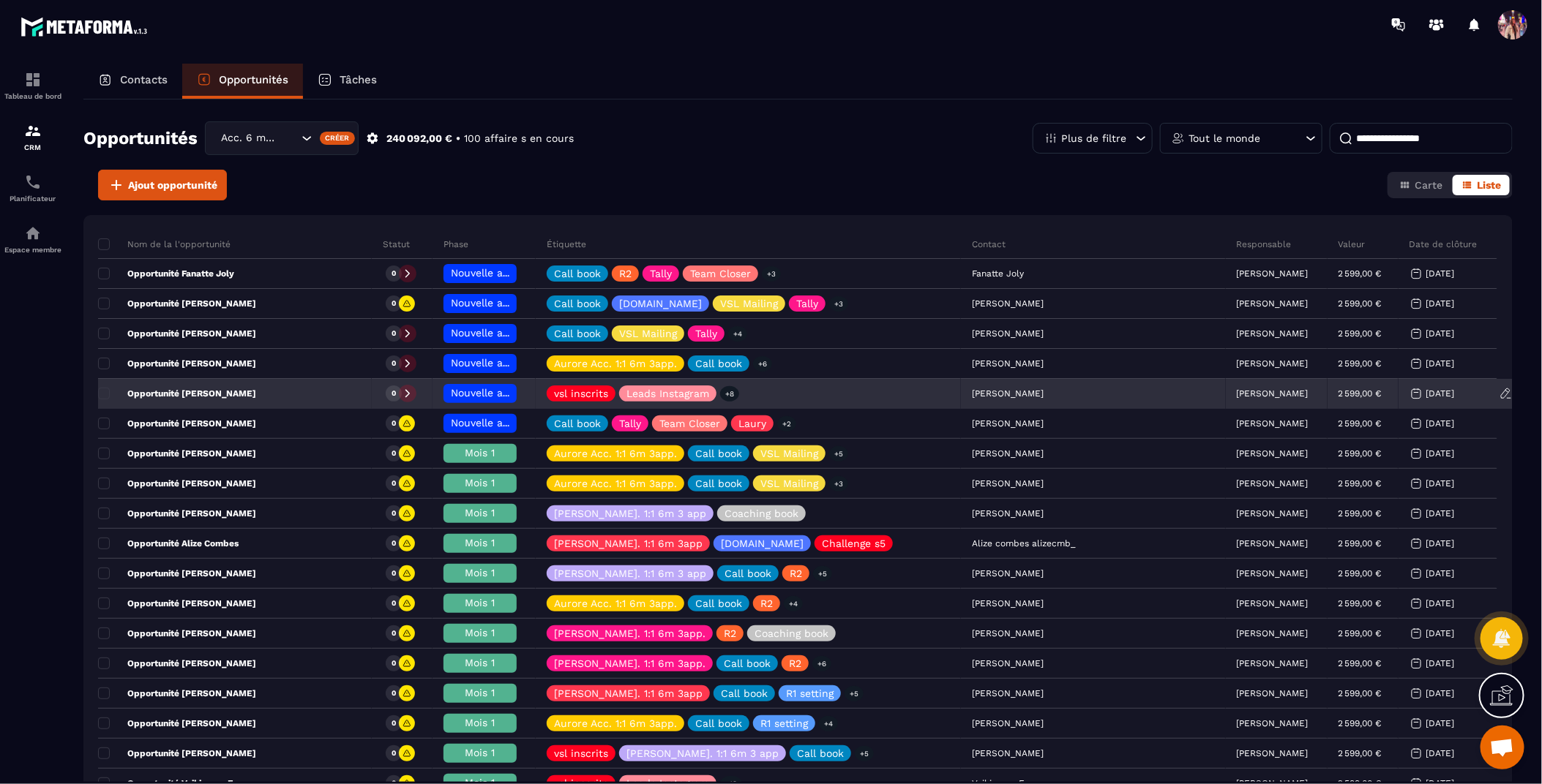
click at [500, 395] on span "Nouvelle arrivée 🌸" at bounding box center [499, 392] width 96 height 11
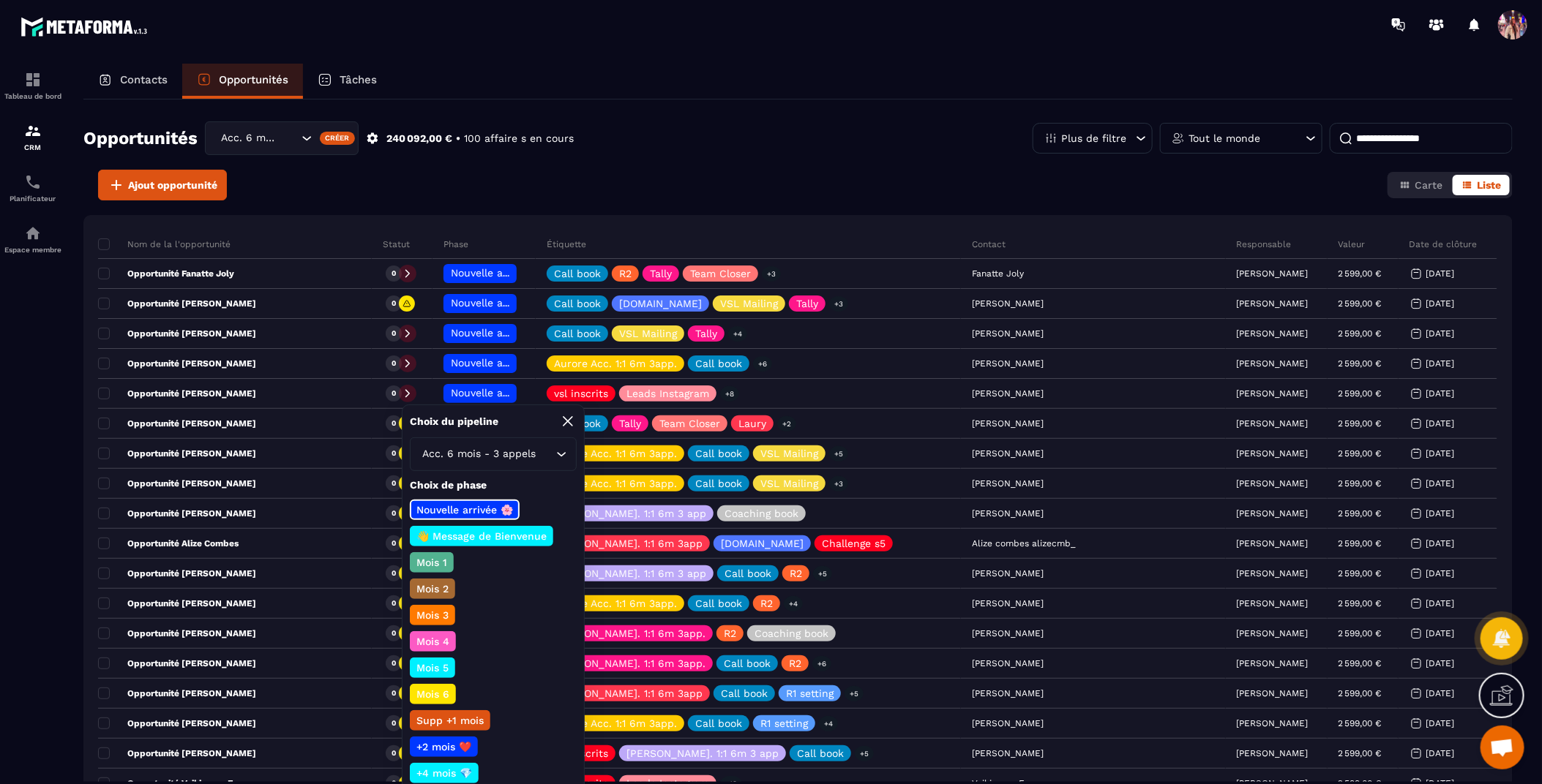
click at [475, 536] on p "👋 Message de Bienvenue" at bounding box center [481, 536] width 135 height 15
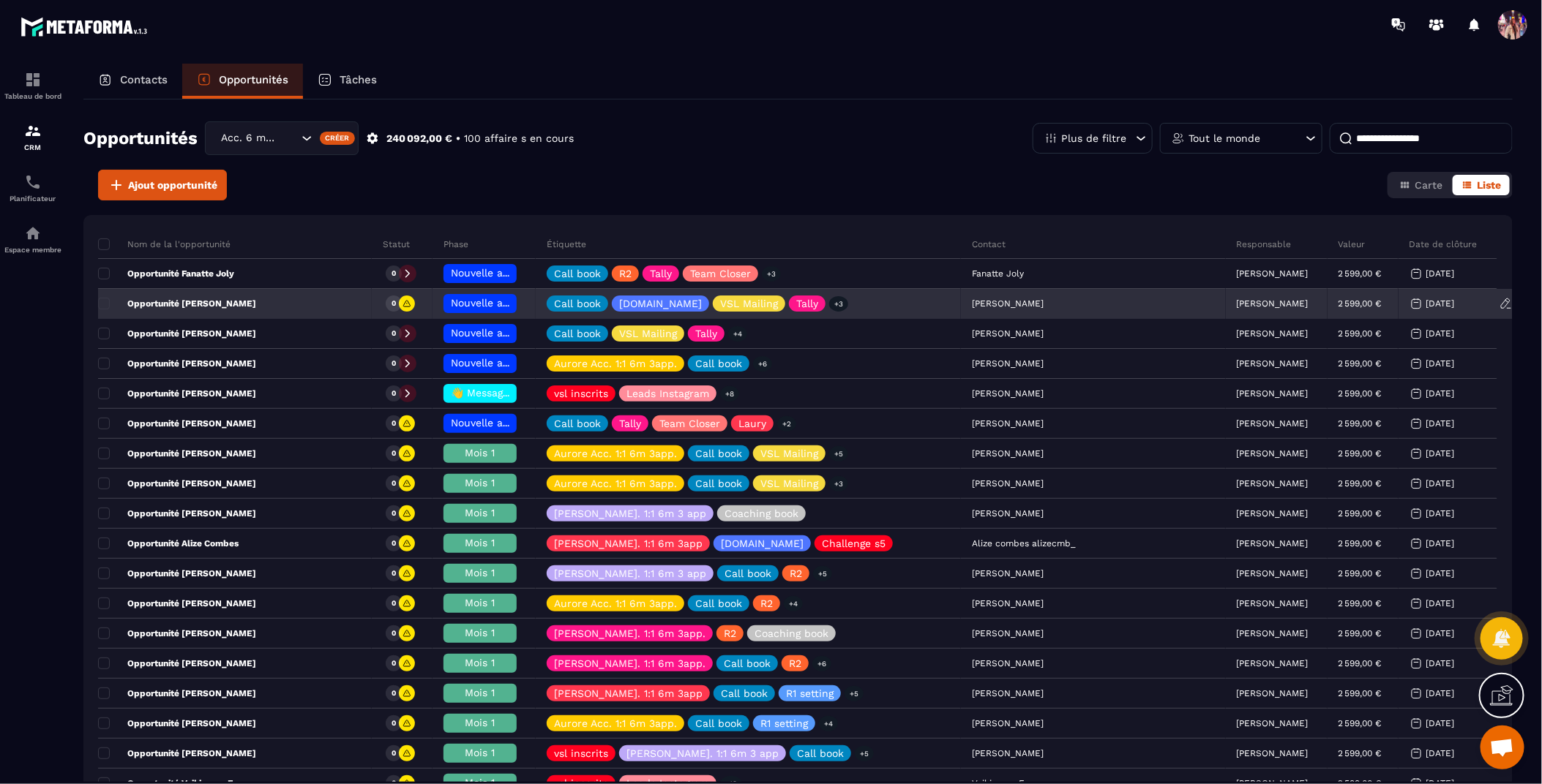
click at [1237, 301] on p "[PERSON_NAME]" at bounding box center [1272, 304] width 72 height 10
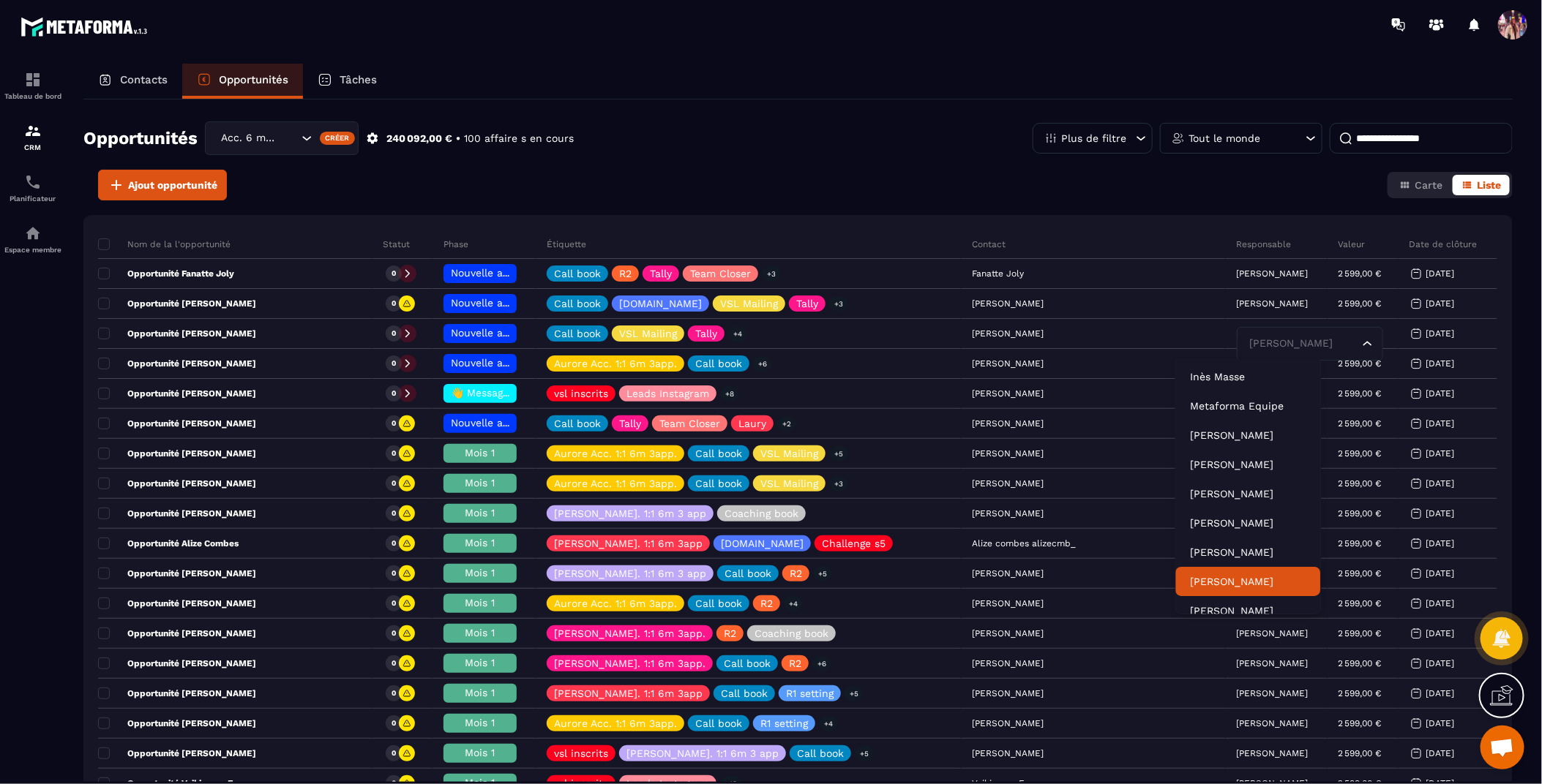
click at [1234, 585] on p "[PERSON_NAME]" at bounding box center [1248, 582] width 116 height 15
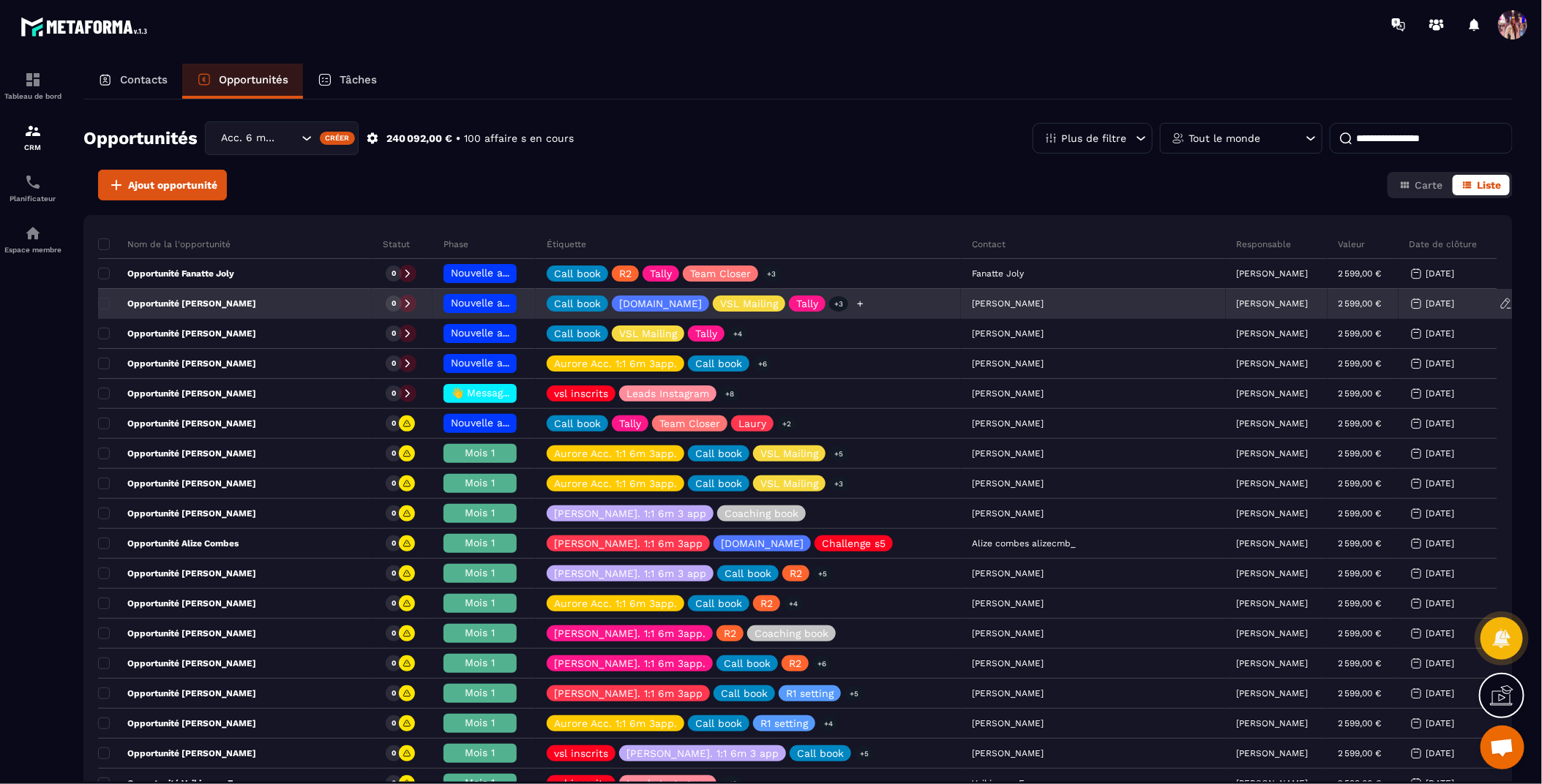
click at [855, 305] on icon at bounding box center [859, 304] width 10 height 10
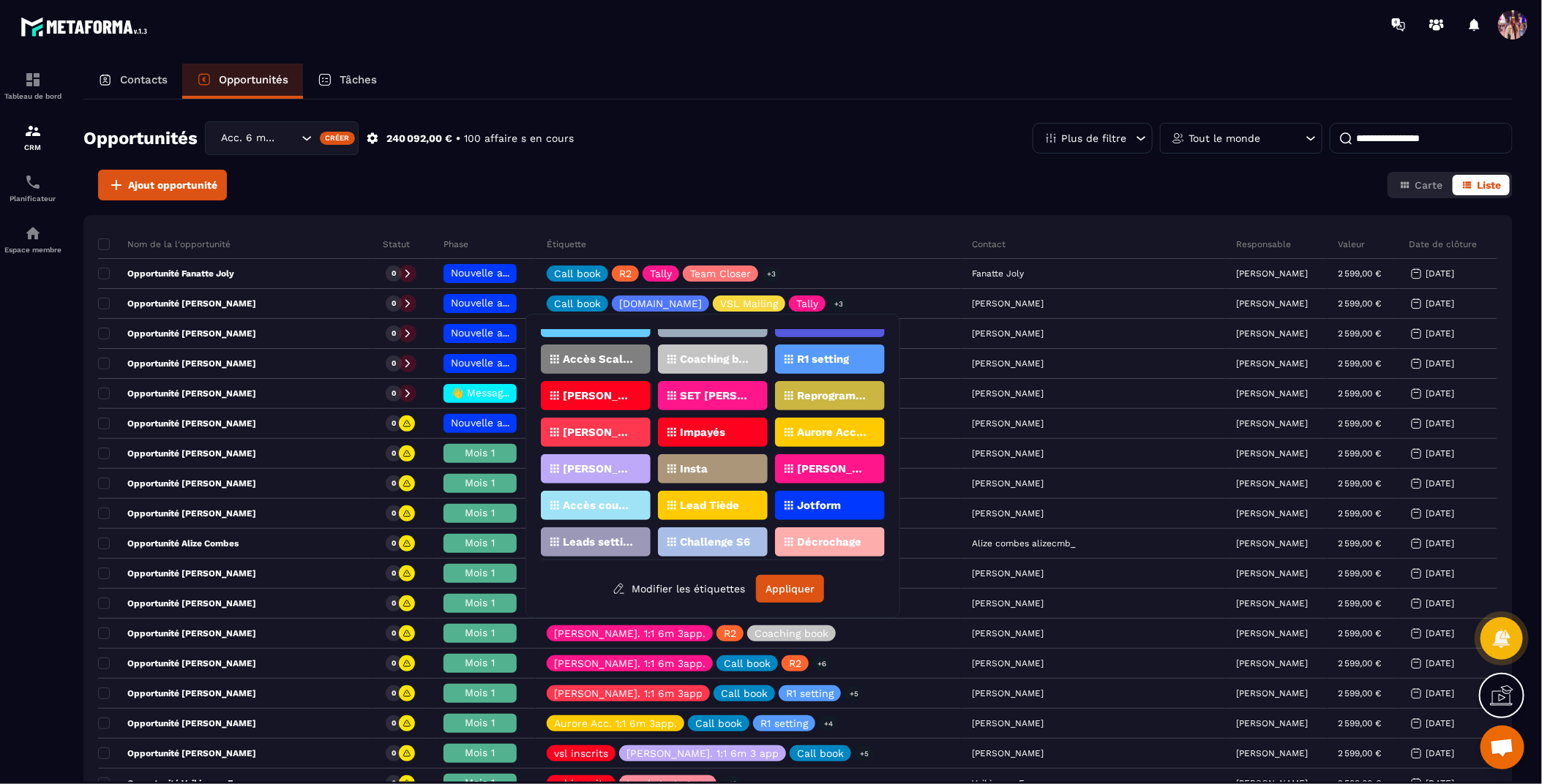
scroll to position [187, 0]
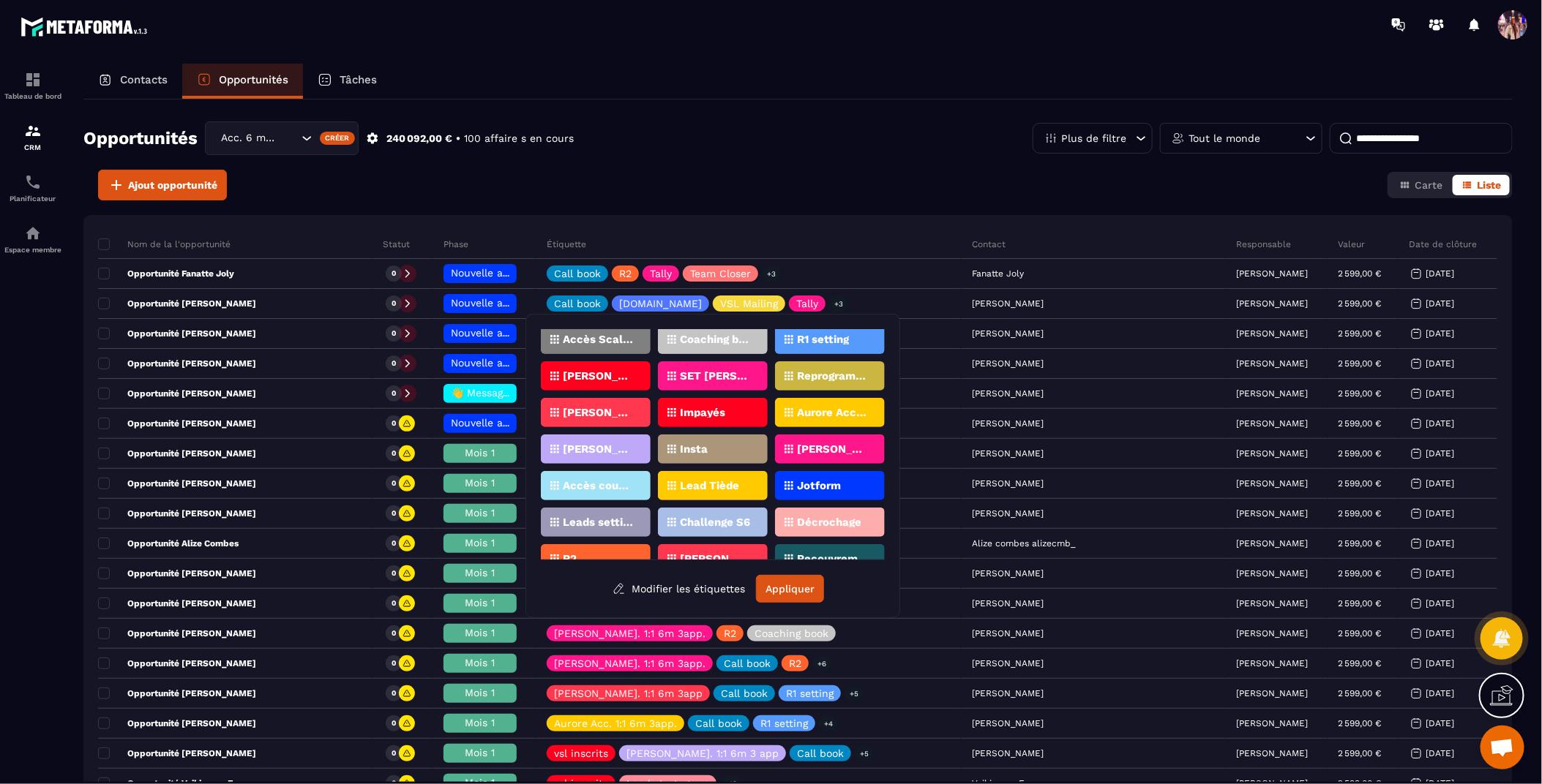
click at [843, 444] on p "[PERSON_NAME]. 1:1 6m 3app." at bounding box center [831, 449] width 71 height 10
click at [790, 591] on button "Appliquer" at bounding box center [790, 589] width 68 height 28
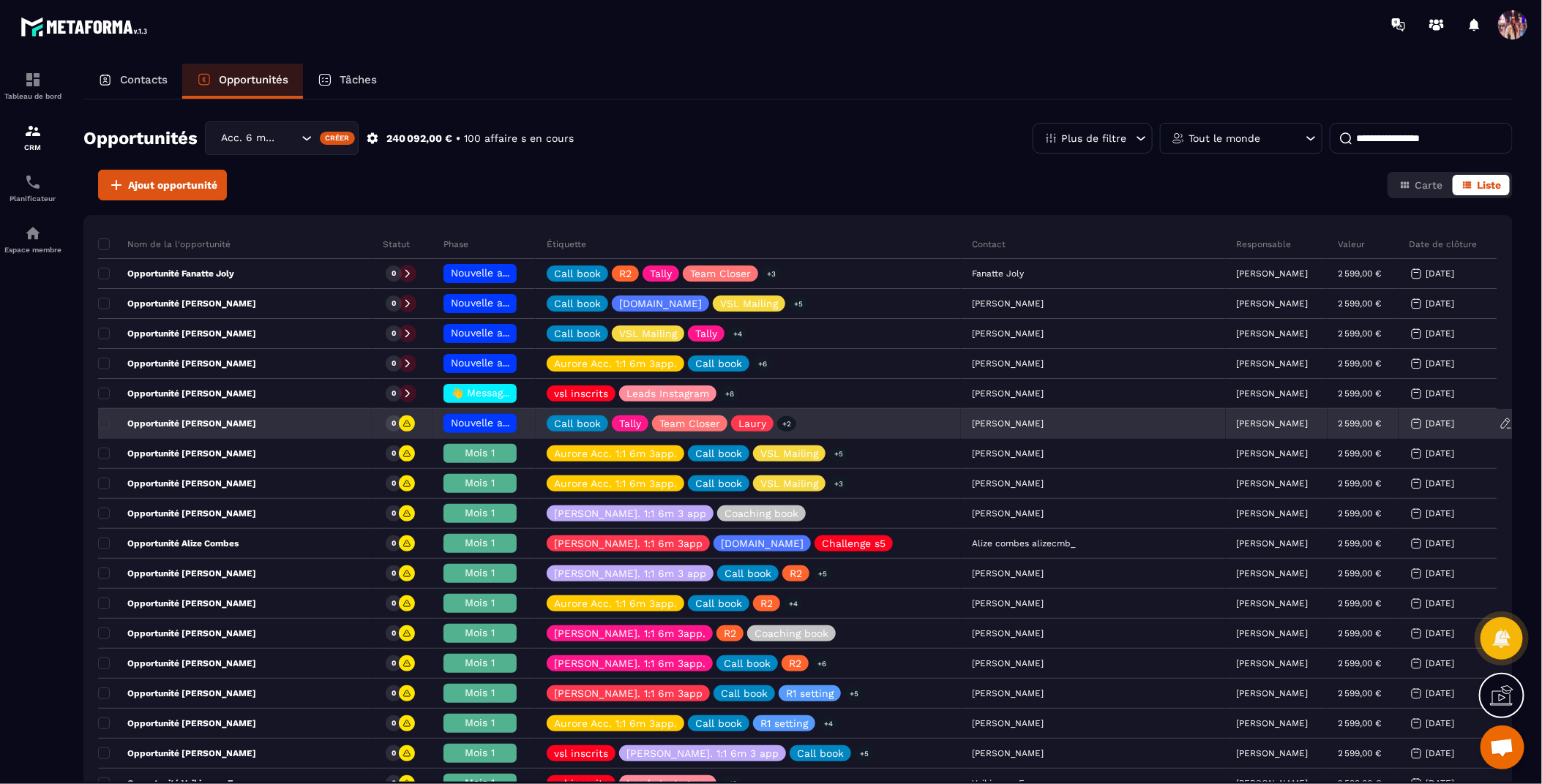
click at [502, 424] on span "Nouvelle arrivée 🌸" at bounding box center [499, 423] width 96 height 11
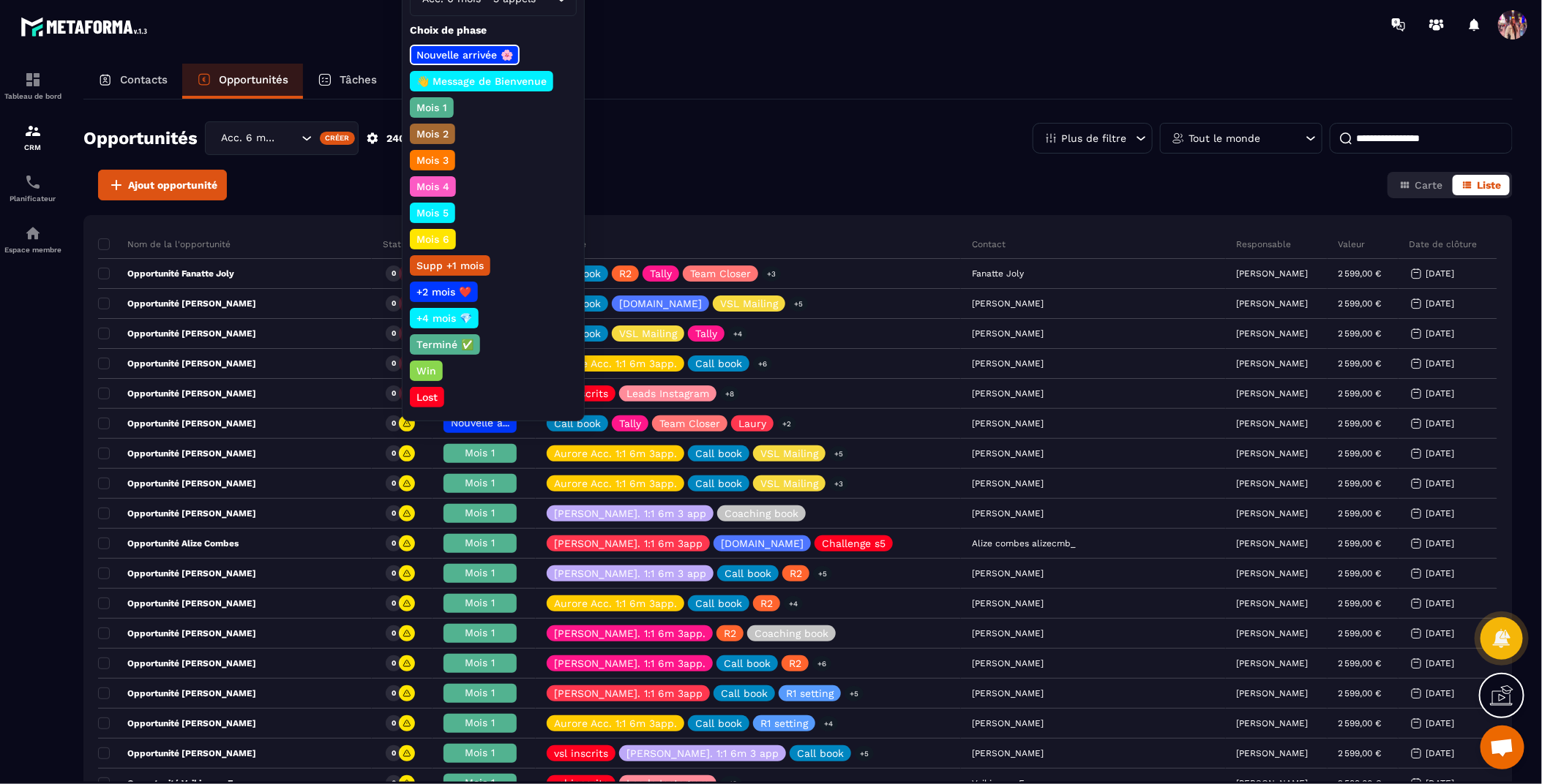
click at [508, 81] on p "👋 Message de Bienvenue" at bounding box center [481, 80] width 135 height 15
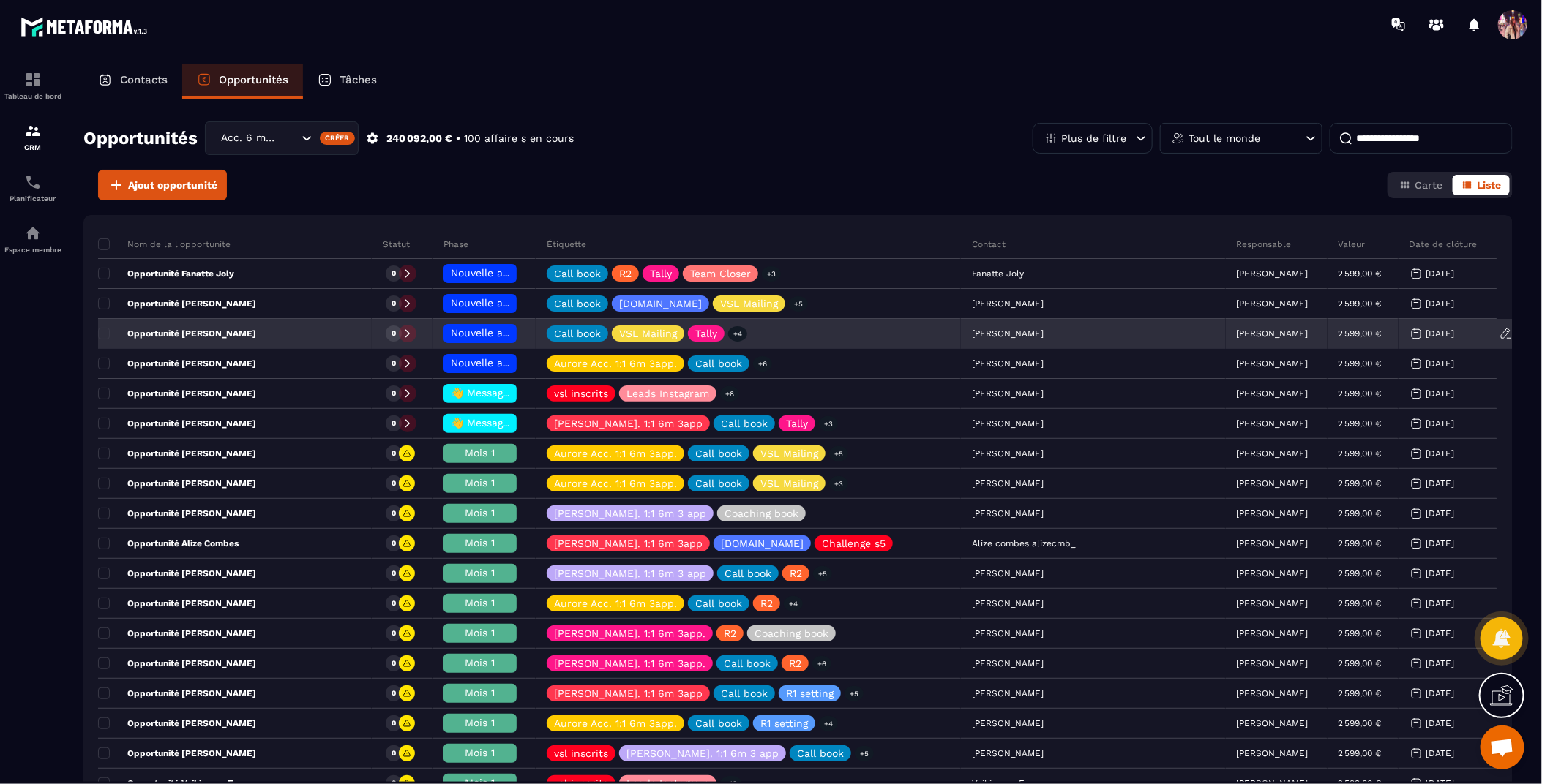
click at [493, 330] on span "Nouvelle arrivée 🌸" at bounding box center [499, 332] width 96 height 11
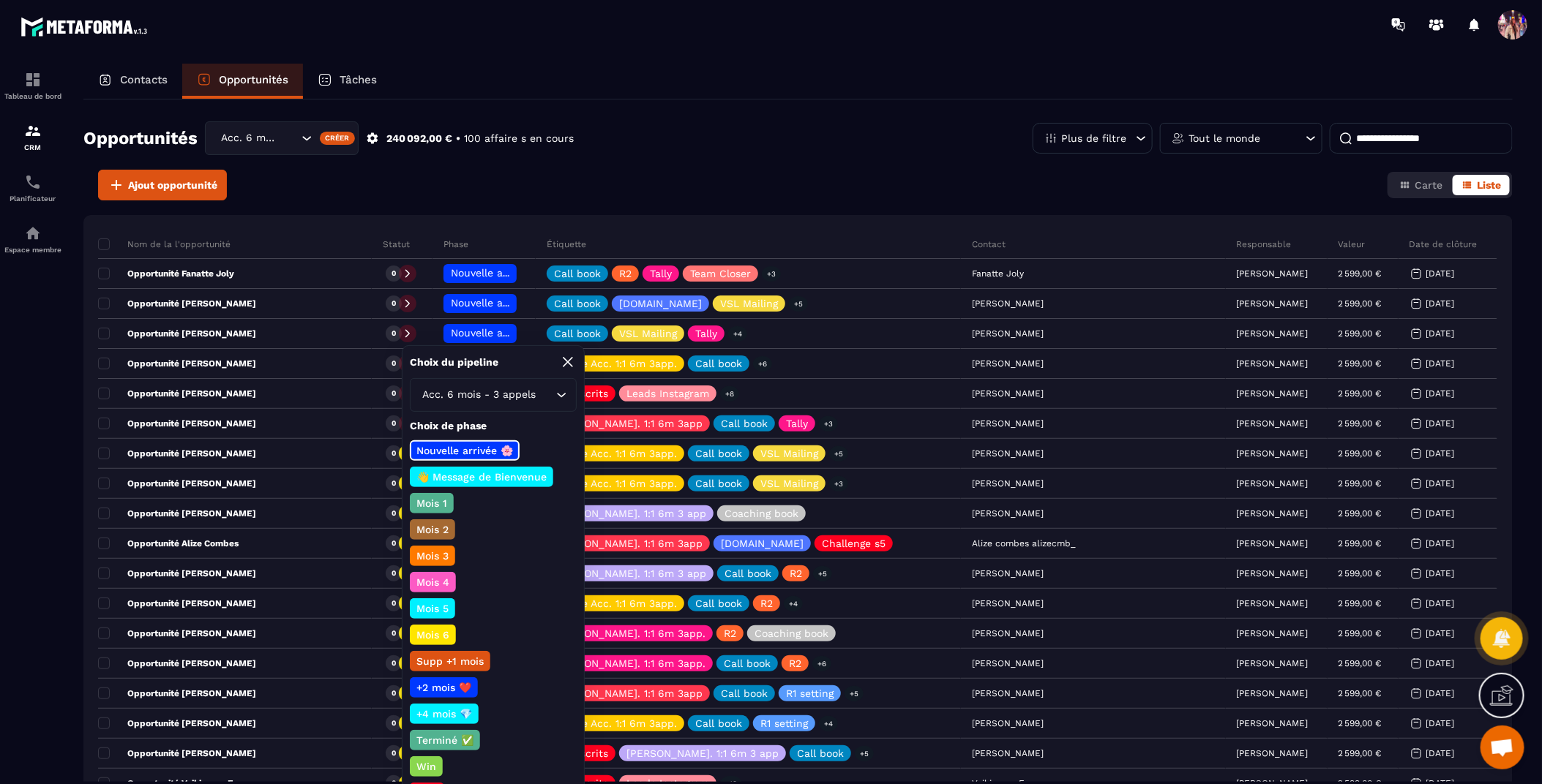
click at [480, 476] on p "👋 Message de Bienvenue" at bounding box center [481, 477] width 135 height 15
